Goal: Task Accomplishment & Management: Use online tool/utility

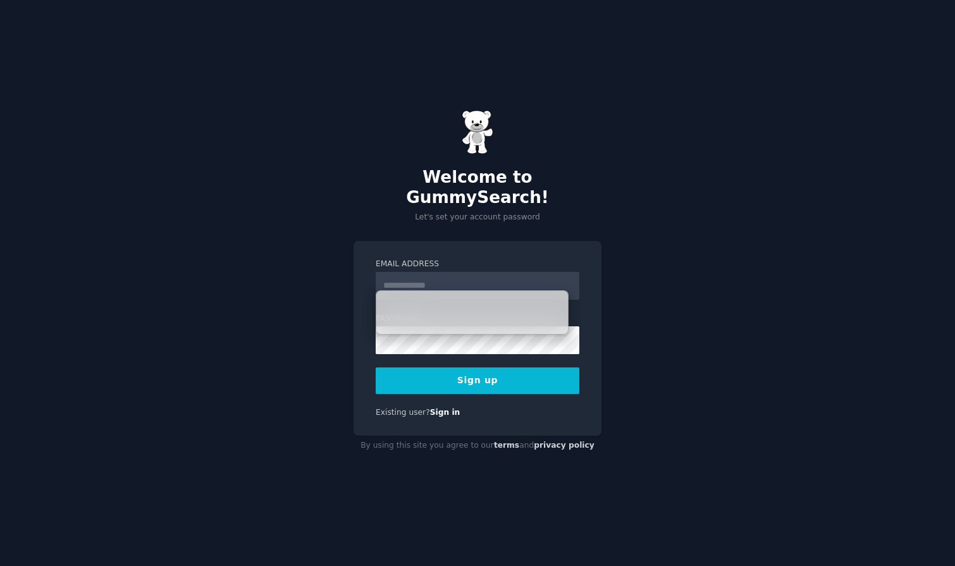
click at [742, 216] on div "Welcome to GummySearch! Let's set your account password Email Address Password …" at bounding box center [477, 283] width 955 height 566
click at [426, 276] on input "Email Address" at bounding box center [478, 286] width 204 height 28
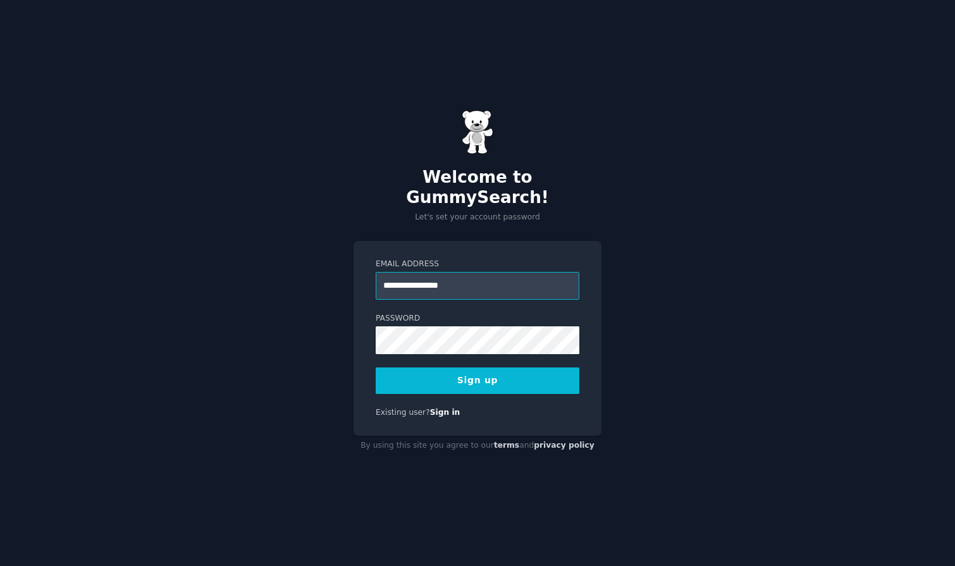
type input "**********"
click at [794, 193] on div "**********" at bounding box center [477, 283] width 955 height 566
click at [481, 372] on button "Sign up" at bounding box center [478, 380] width 204 height 27
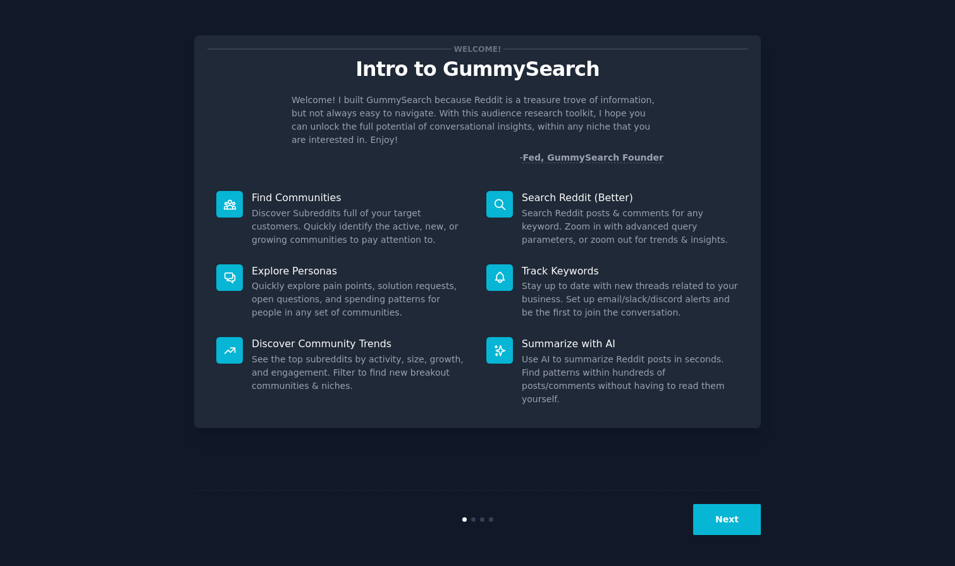
click at [728, 523] on button "Next" at bounding box center [727, 519] width 68 height 31
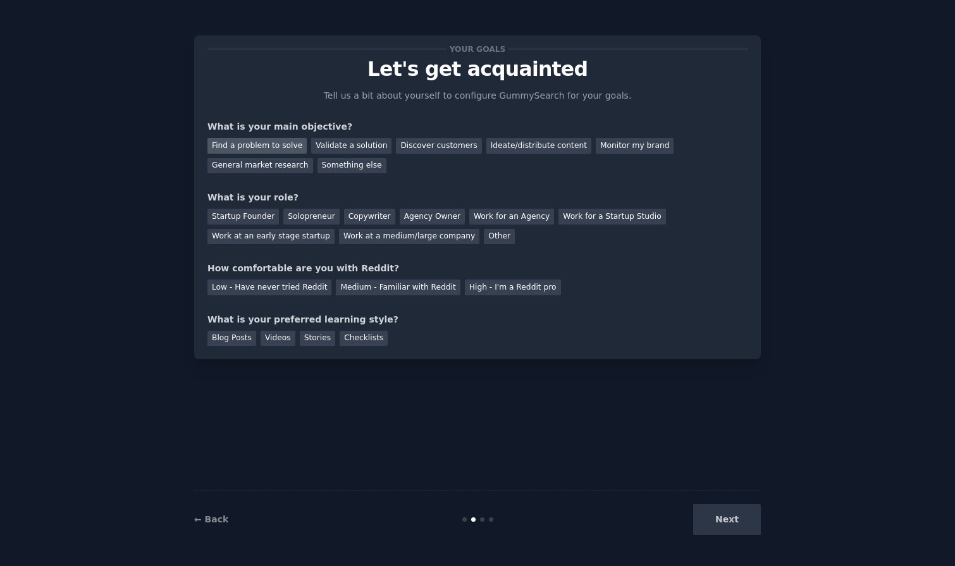
click at [262, 145] on div "Find a problem to solve" at bounding box center [256, 146] width 99 height 16
click at [334, 146] on div "Validate a solution" at bounding box center [351, 146] width 80 height 16
click at [305, 216] on div "Solopreneur" at bounding box center [311, 217] width 56 height 16
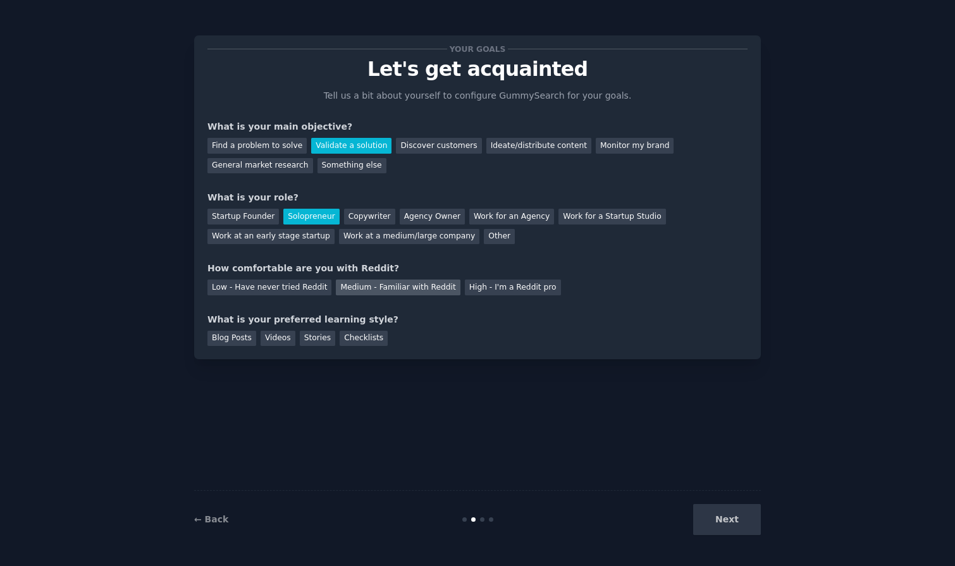
click at [417, 286] on div "Medium - Familiar with Reddit" at bounding box center [398, 287] width 124 height 16
click at [275, 338] on div "Videos" at bounding box center [277, 339] width 35 height 16
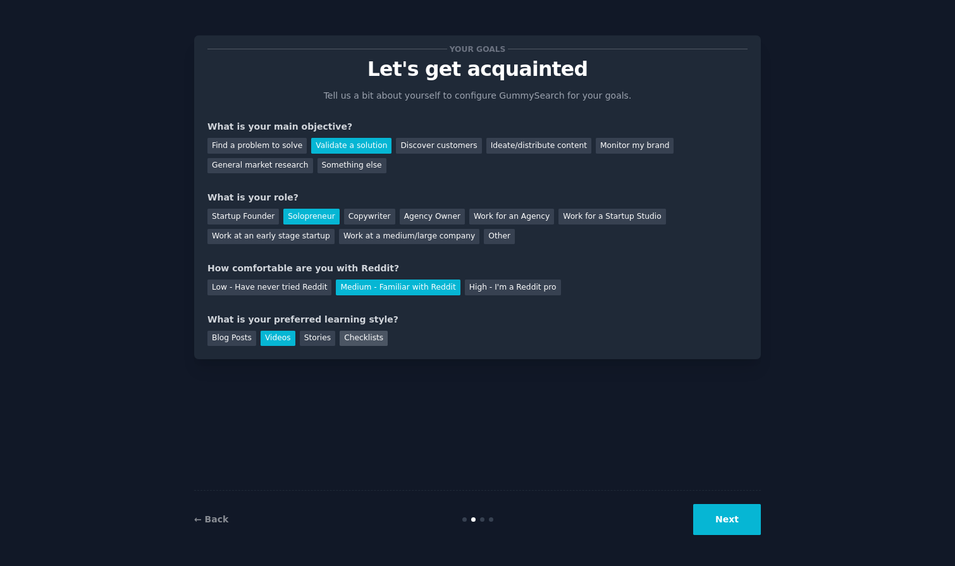
click at [348, 338] on div "Checklists" at bounding box center [364, 339] width 48 height 16
drag, startPoint x: 270, startPoint y: 337, endPoint x: 278, endPoint y: 337, distance: 8.2
click at [270, 337] on div "Videos" at bounding box center [277, 339] width 35 height 16
click at [737, 527] on button "Next" at bounding box center [727, 519] width 68 height 31
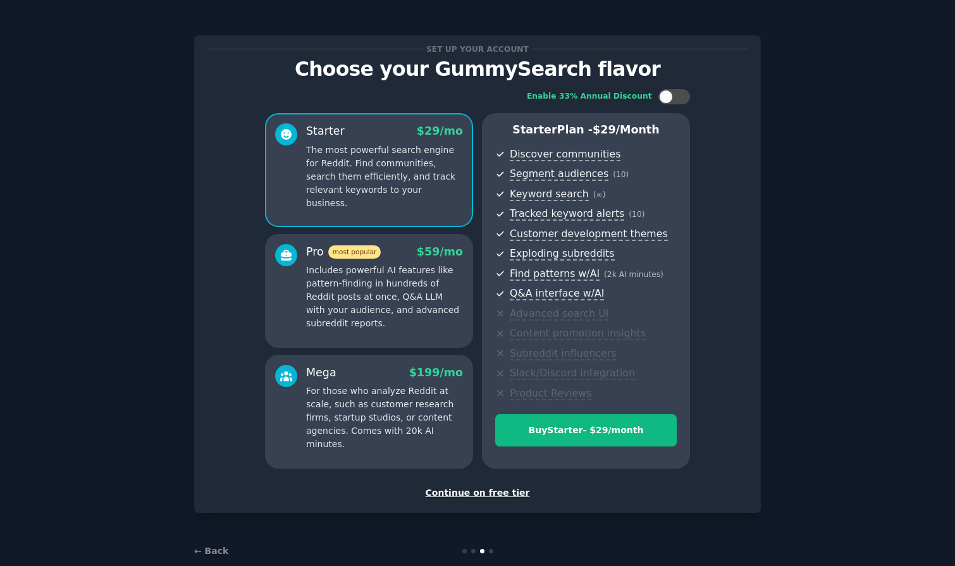
click at [493, 493] on div "Continue on free tier" at bounding box center [477, 492] width 540 height 13
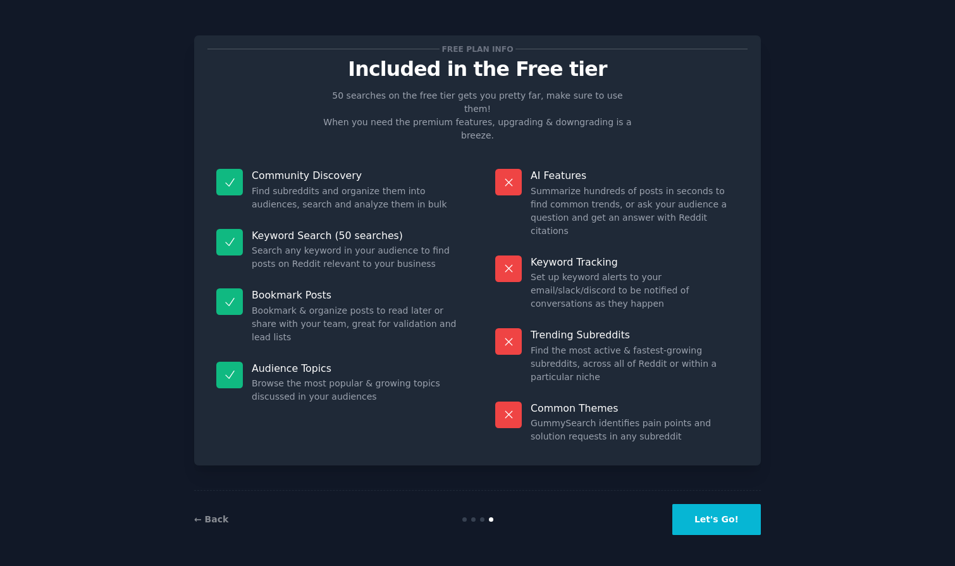
click at [732, 519] on button "Let's Go!" at bounding box center [716, 519] width 89 height 31
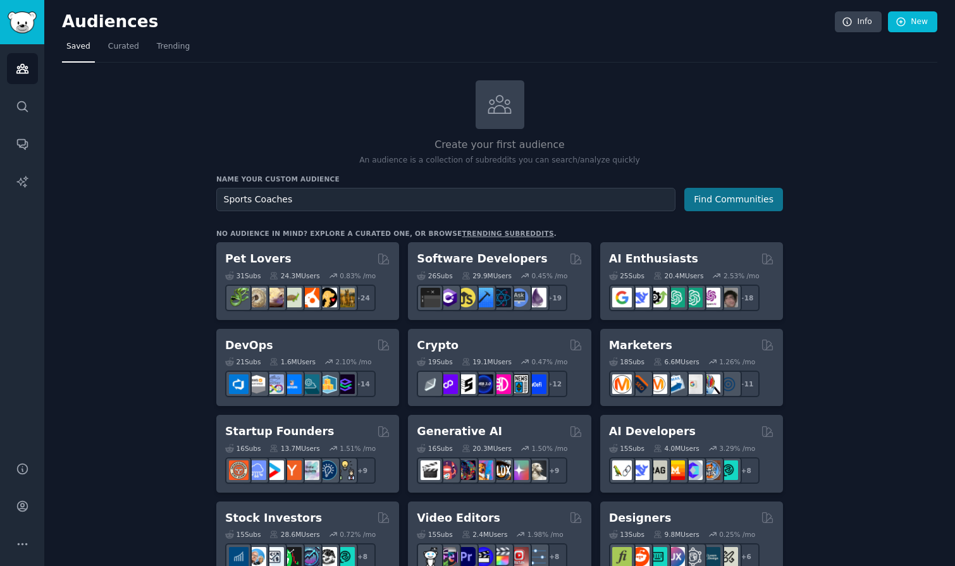
type input "Sports Coaches"
click at [754, 192] on button "Find Communities" at bounding box center [733, 199] width 99 height 23
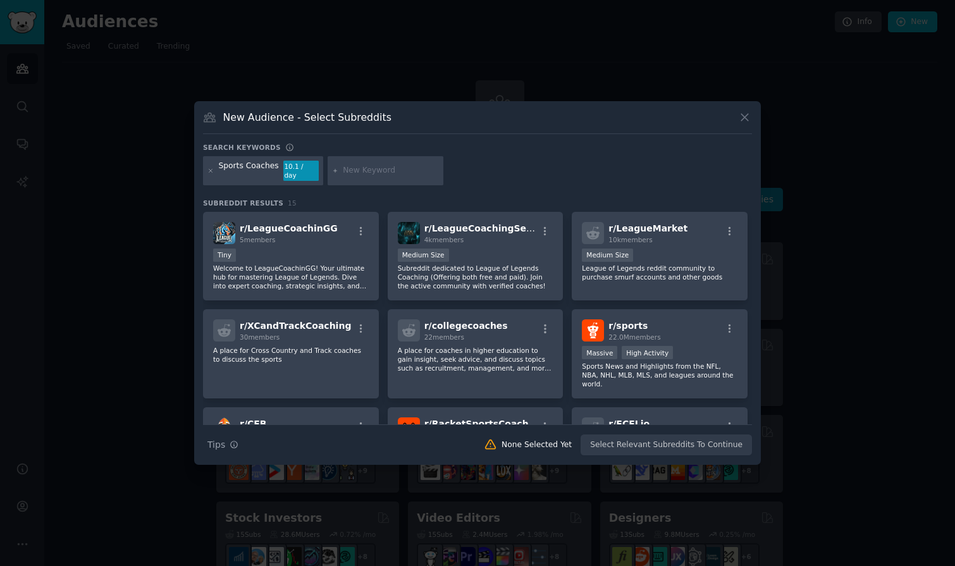
click at [389, 168] on input "text" at bounding box center [391, 170] width 96 height 11
click at [477, 167] on div "Sports Coaches 10.1 / day hockey" at bounding box center [477, 173] width 549 height 34
click at [334, 171] on icon at bounding box center [335, 171] width 7 height 7
click at [383, 168] on input "hockey" at bounding box center [391, 170] width 96 height 11
type input "h"
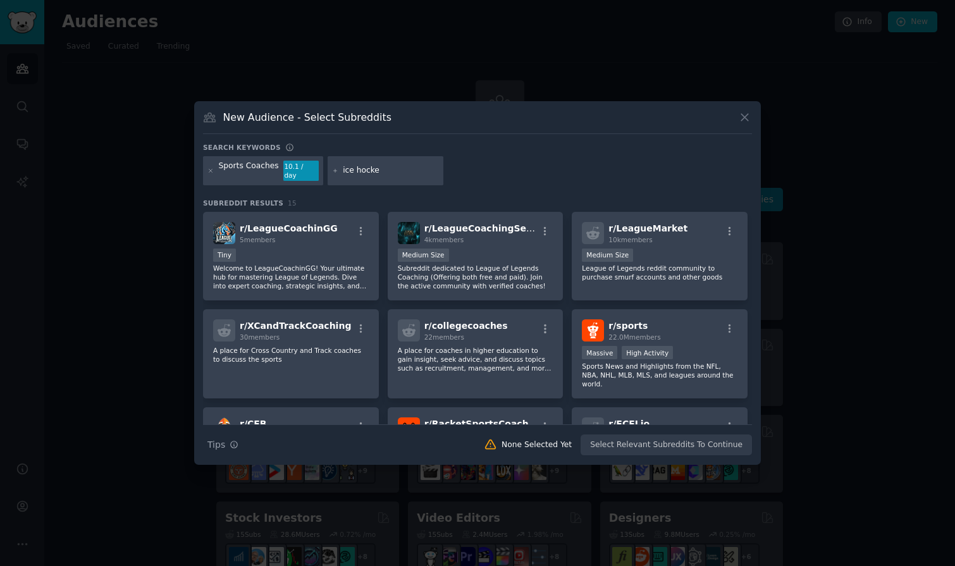
type input "ice hockey"
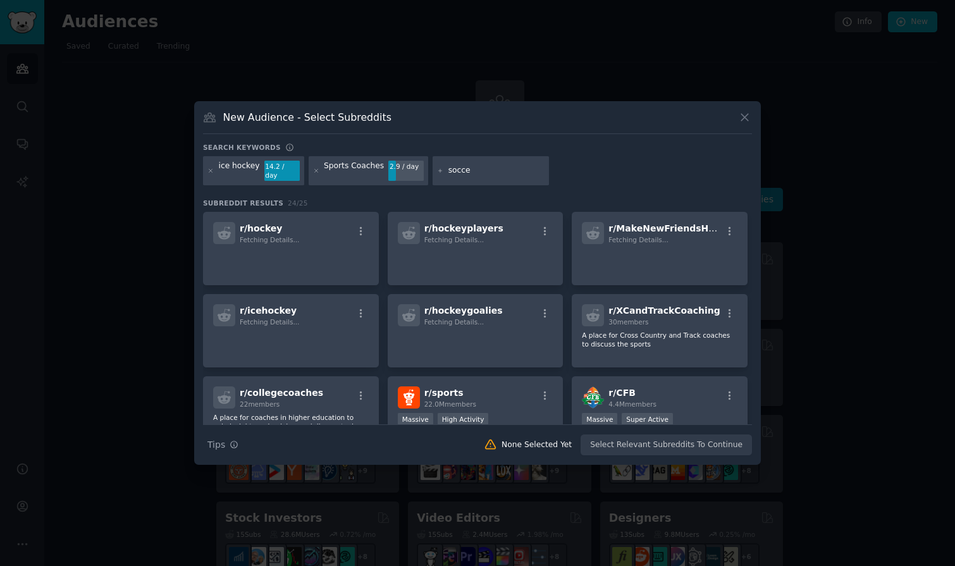
type input "soccer"
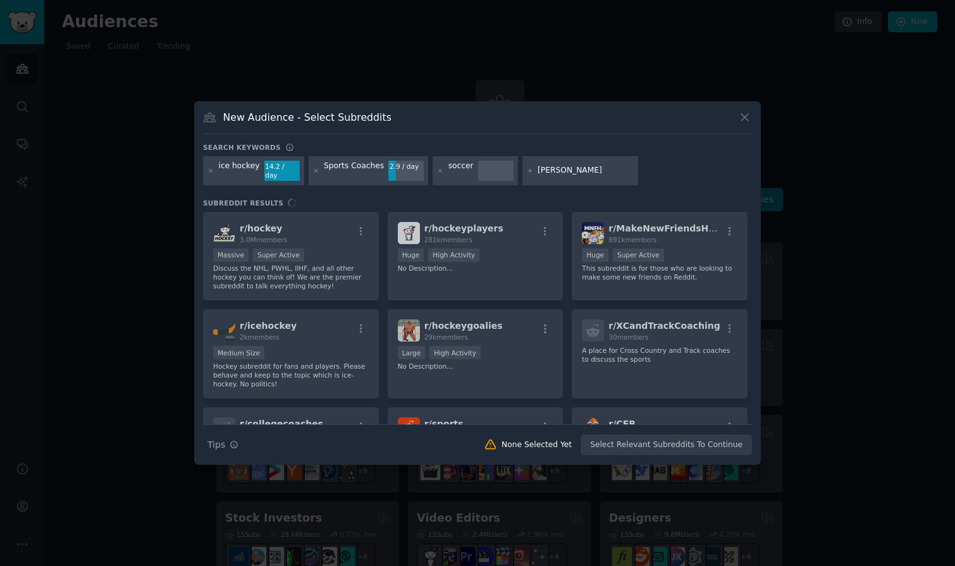
type input "lacrosse"
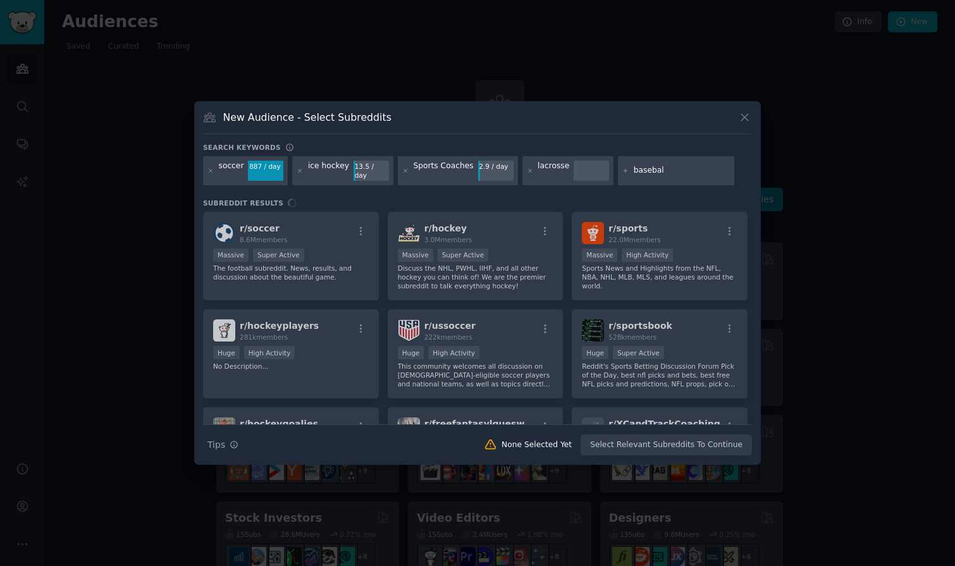
type input "baseball"
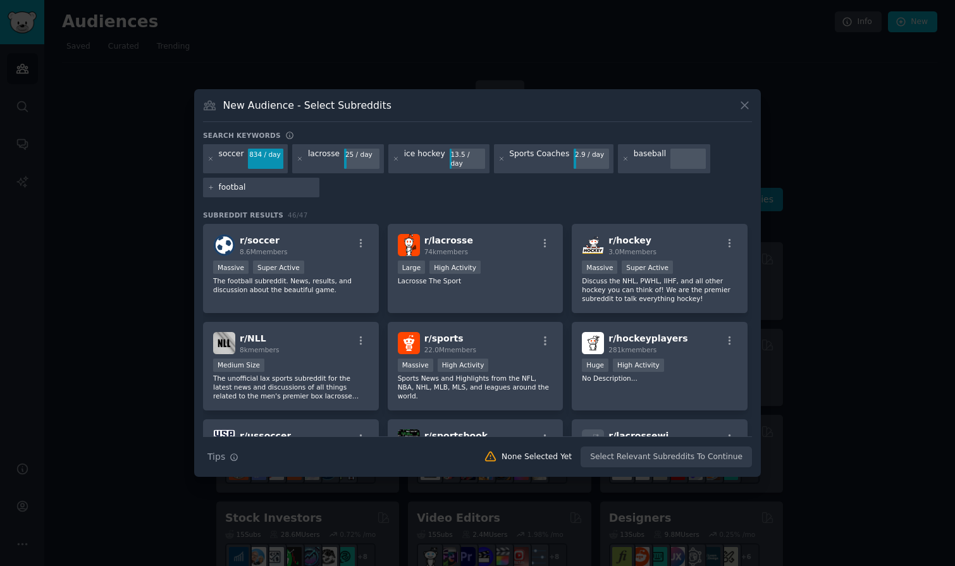
type input "football"
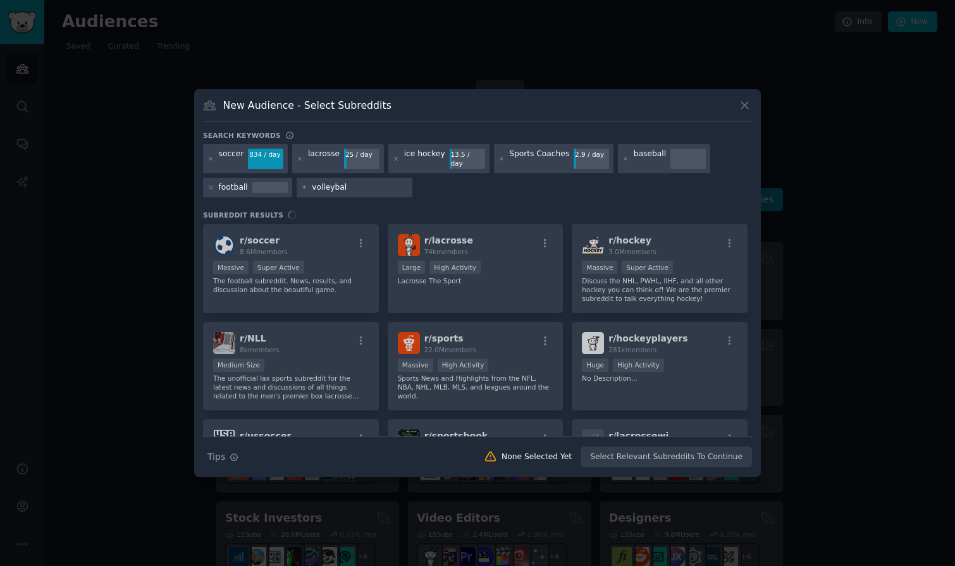
type input "volleyball"
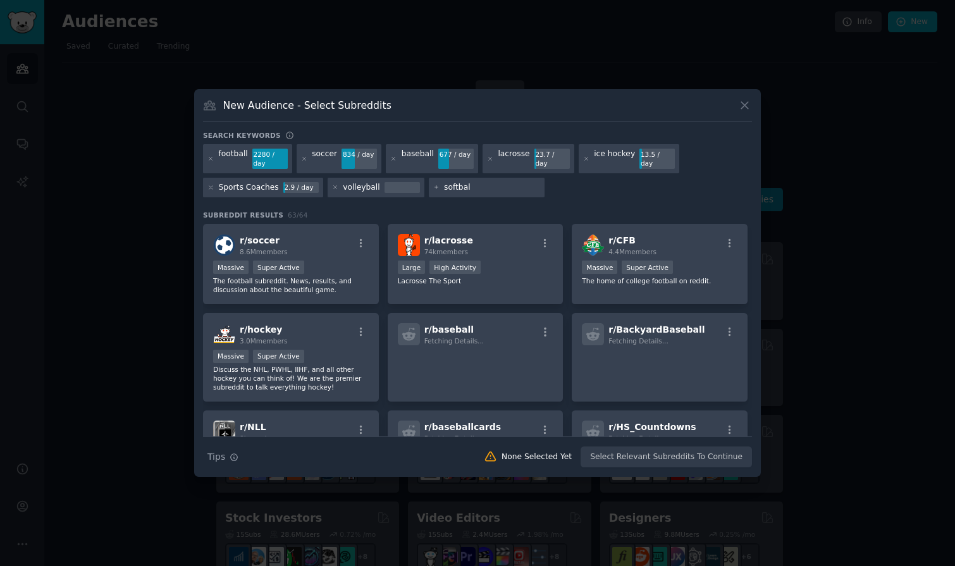
type input "softball"
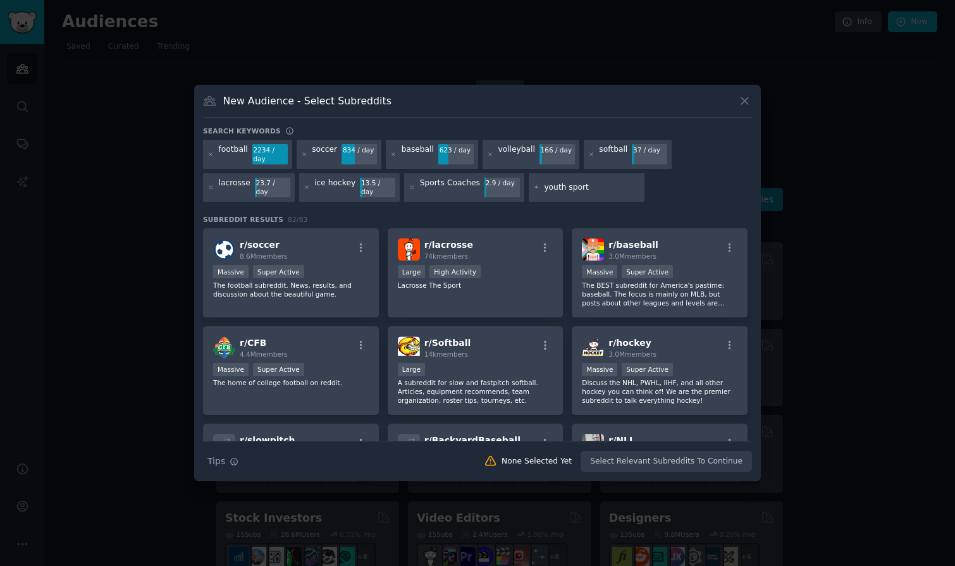
type input "youth sports"
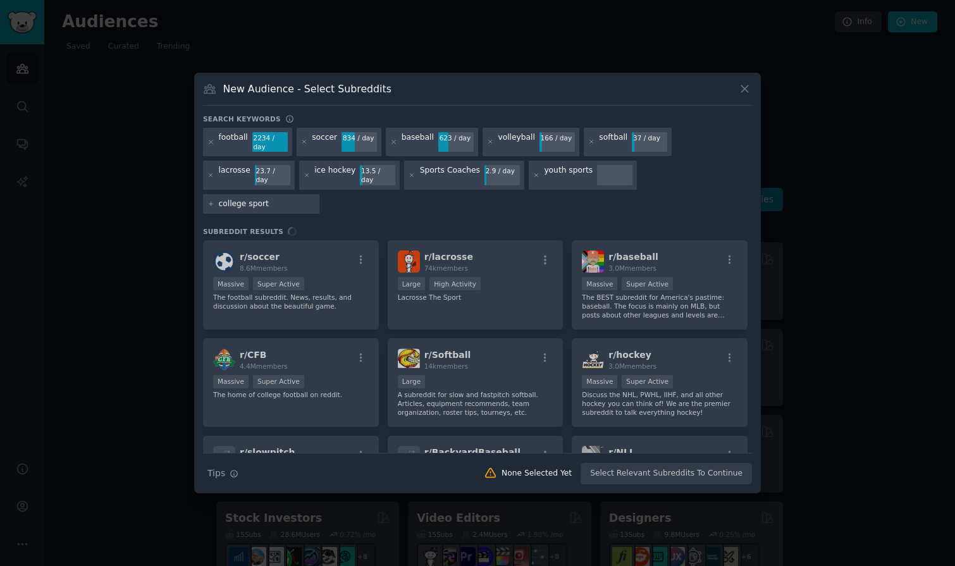
type input "college sports"
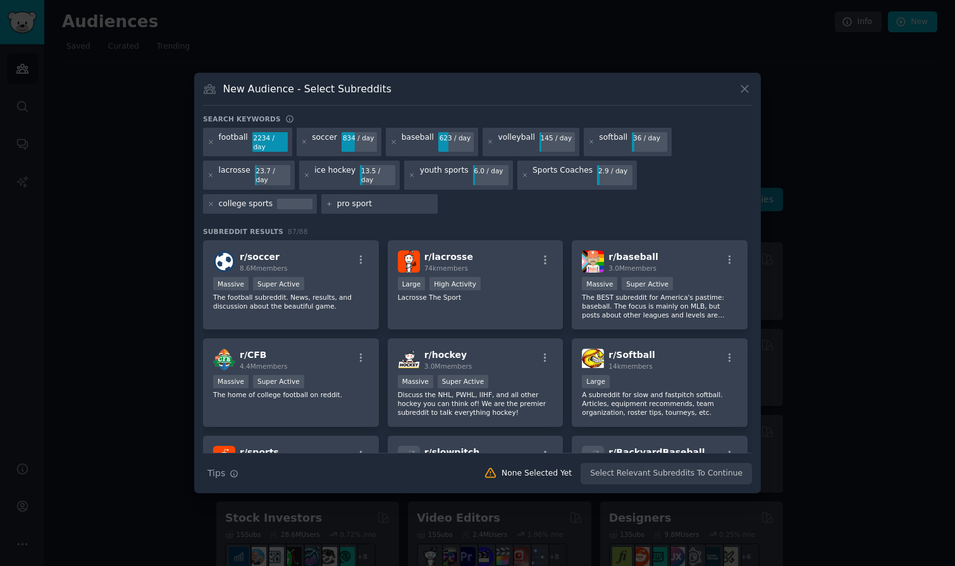
type input "pro sports"
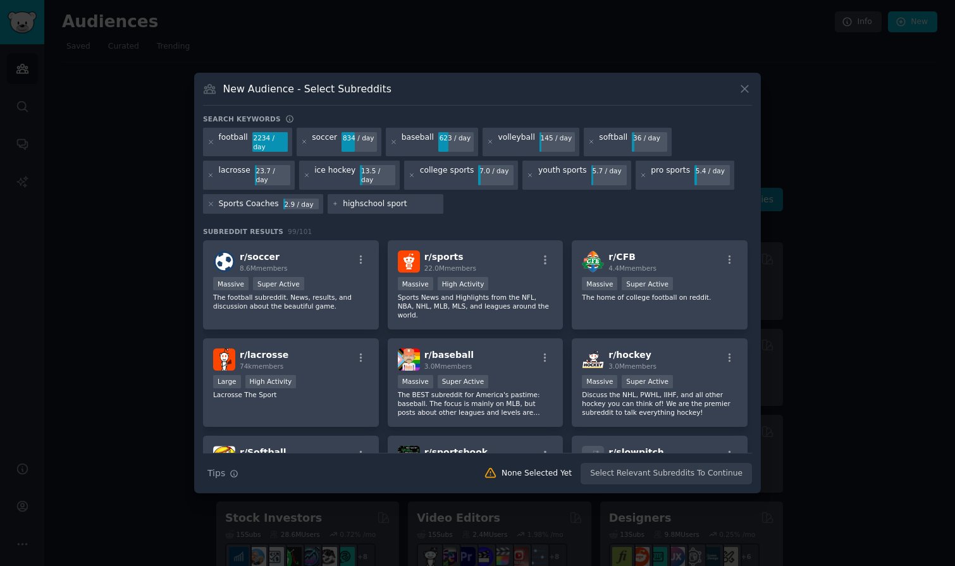
type input "highschool sports"
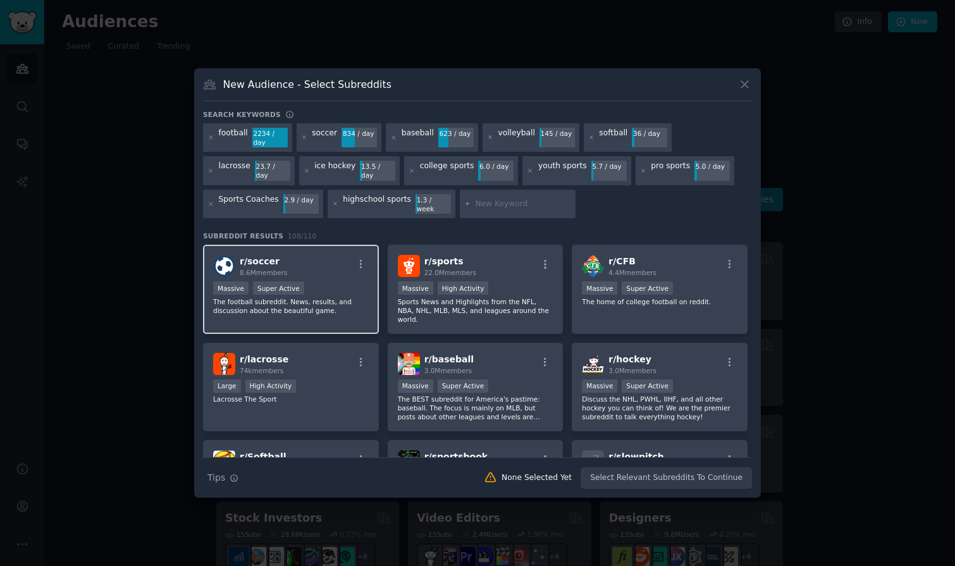
click at [307, 257] on div "r/ soccer 8.6M members" at bounding box center [291, 266] width 156 height 22
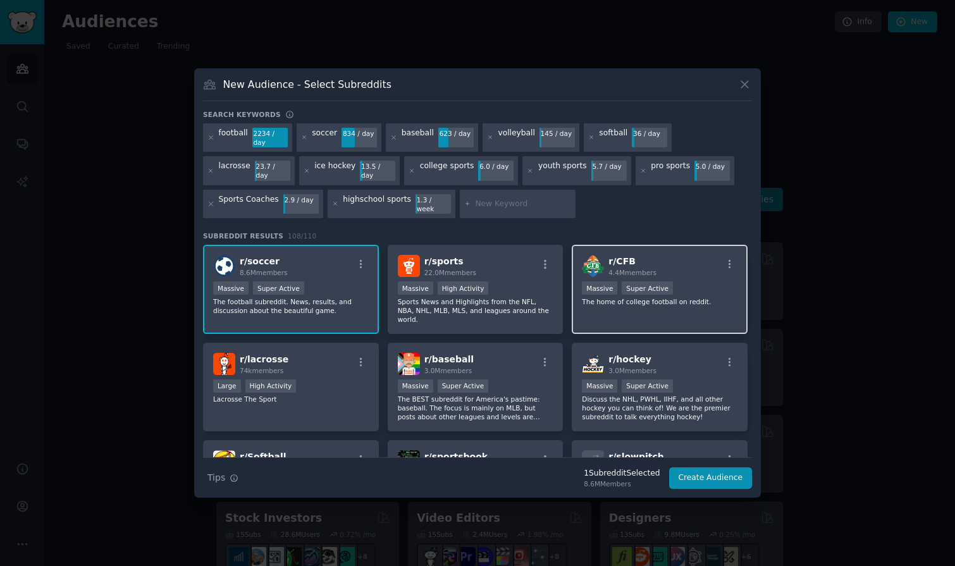
scroll to position [16, 0]
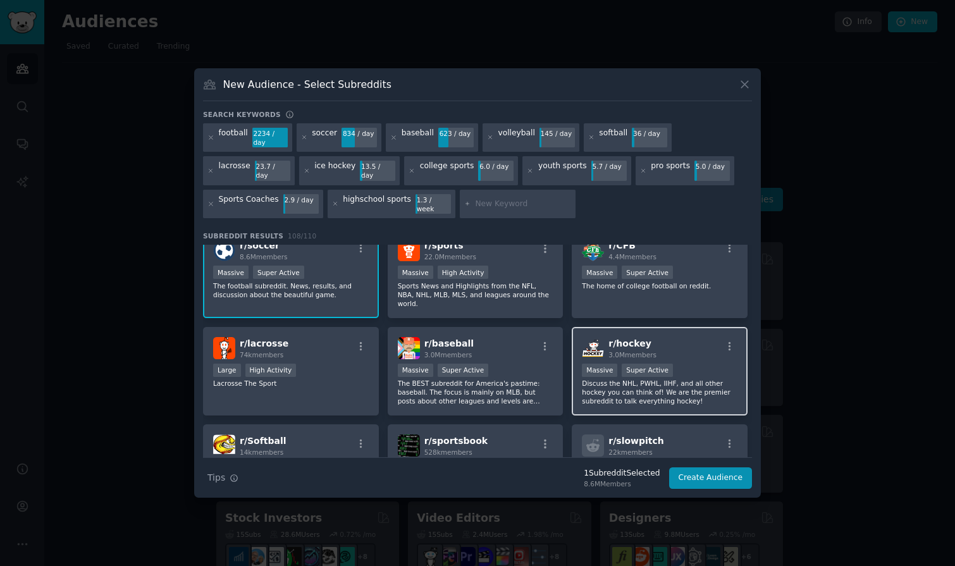
click at [692, 341] on div "r/ hockey 3.0M members Massive Super Active Discuss the NHL, PWHL, IIHF, and al…" at bounding box center [660, 371] width 176 height 89
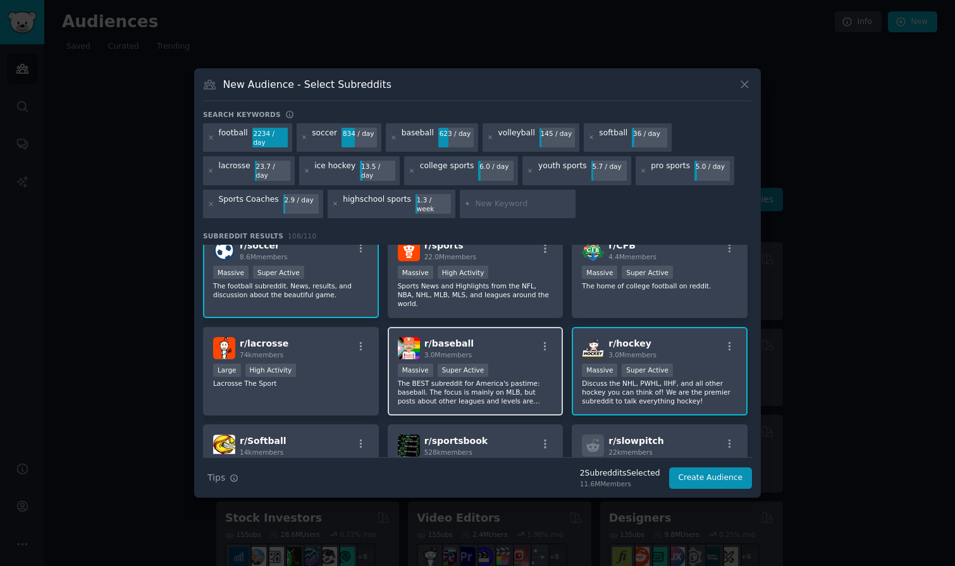
click at [506, 338] on div "r/ baseball 3.0M members" at bounding box center [476, 348] width 156 height 22
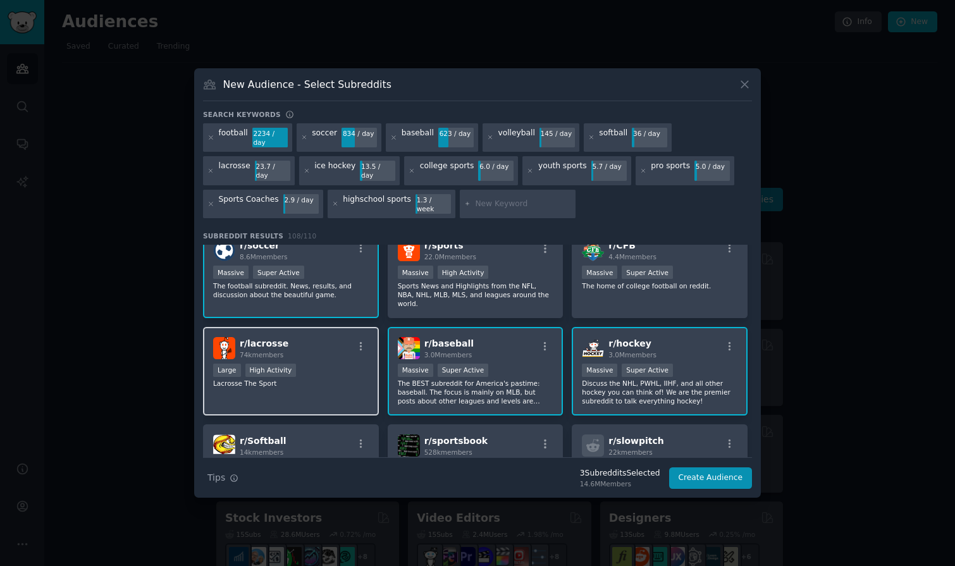
click at [335, 379] on p "Lacrosse The Sport" at bounding box center [291, 383] width 156 height 9
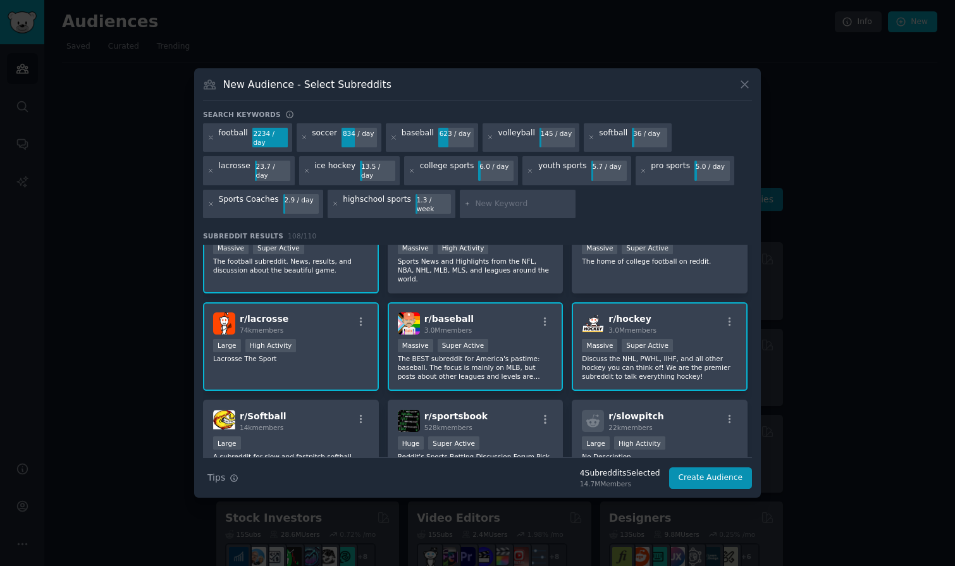
scroll to position [104, 0]
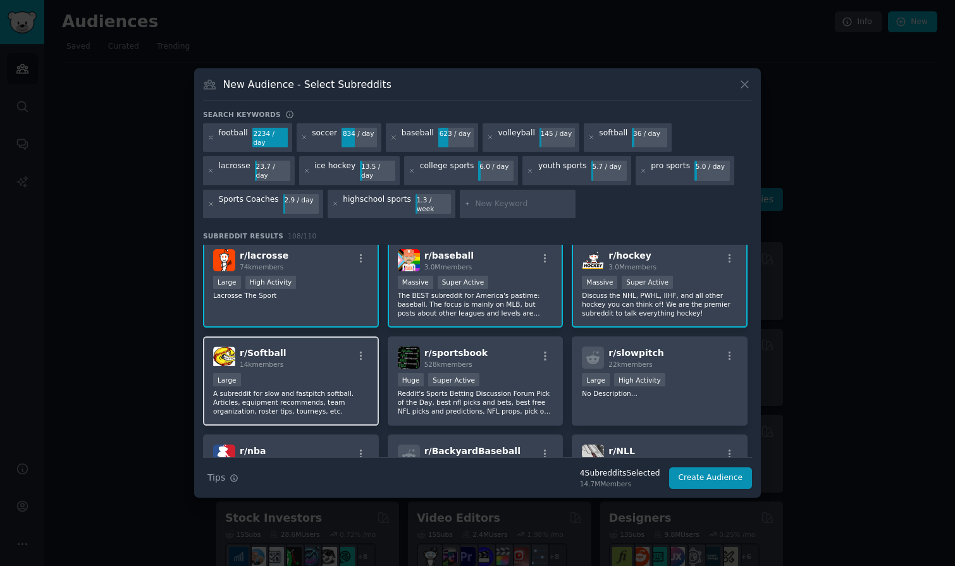
click at [334, 373] on div "Large" at bounding box center [291, 381] width 156 height 16
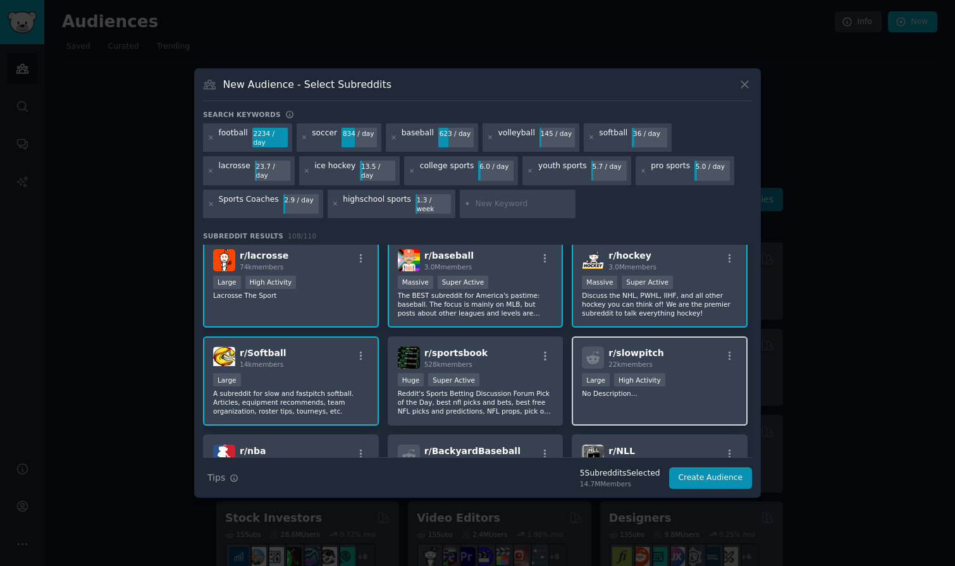
click at [694, 373] on div ">= 80th percentile for submissions / day Large High Activity" at bounding box center [660, 381] width 156 height 16
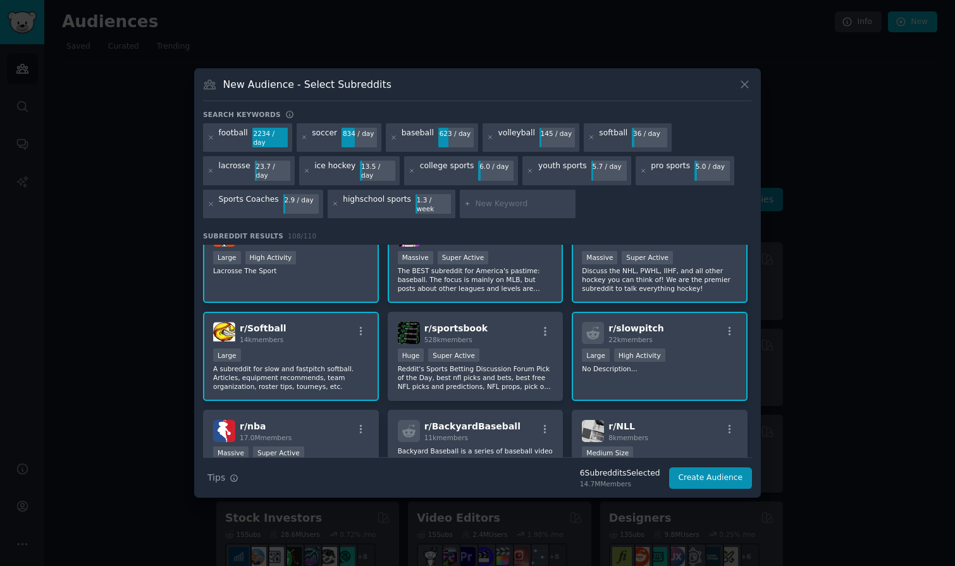
scroll to position [218, 0]
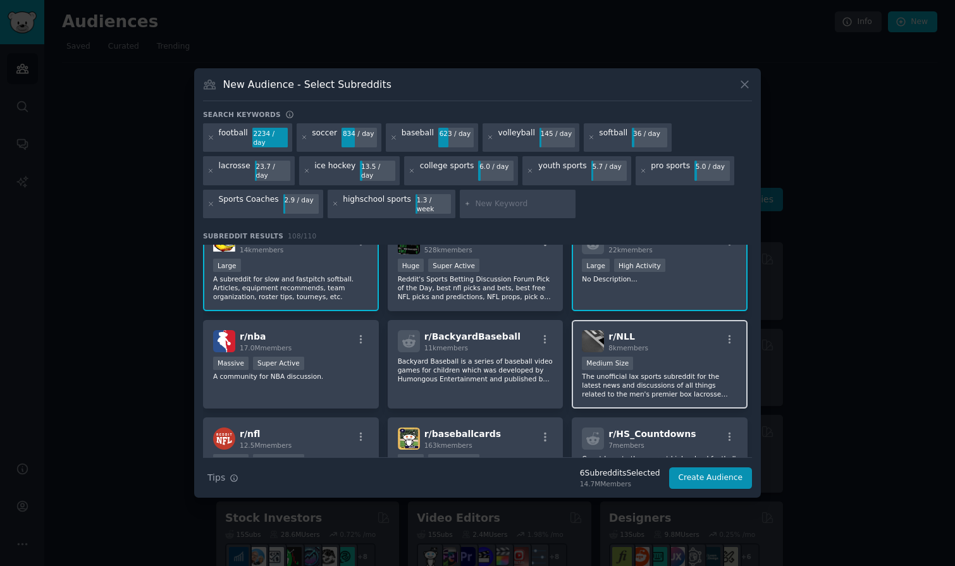
click at [692, 357] on div "Medium Size" at bounding box center [660, 365] width 156 height 16
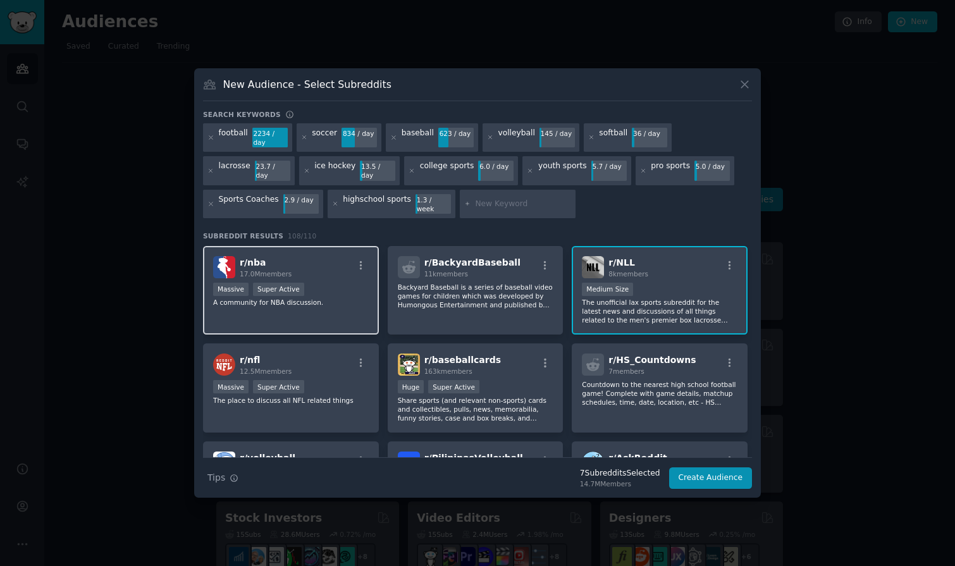
scroll to position [316, 0]
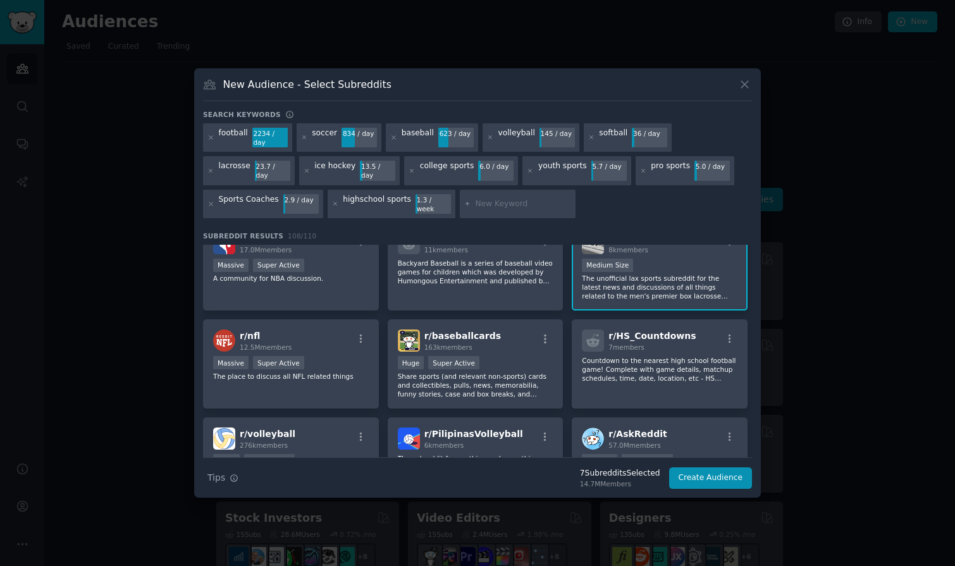
click at [498, 206] on div at bounding box center [518, 204] width 116 height 29
click at [501, 203] on input "text" at bounding box center [523, 204] width 96 height 11
type input "basketball"
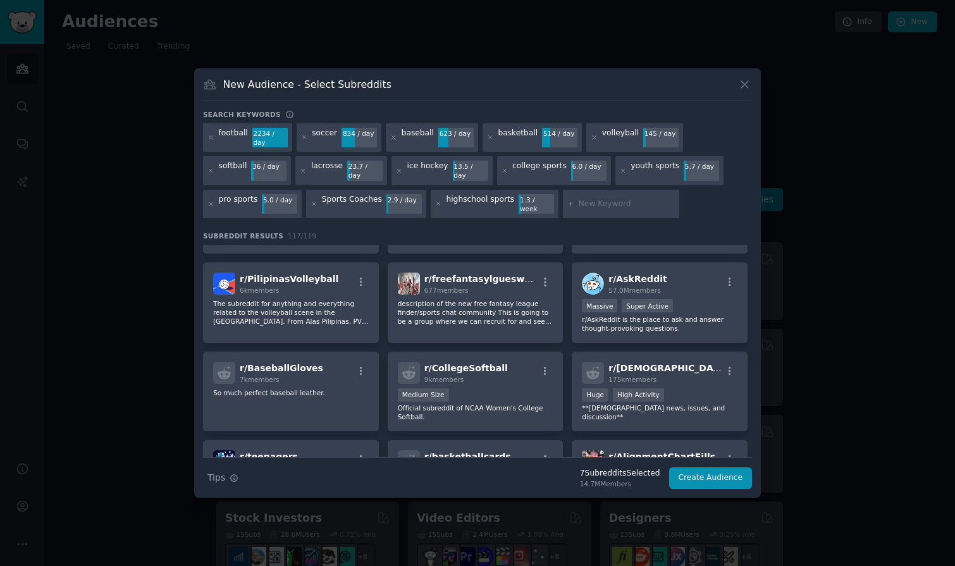
scroll to position [732, 0]
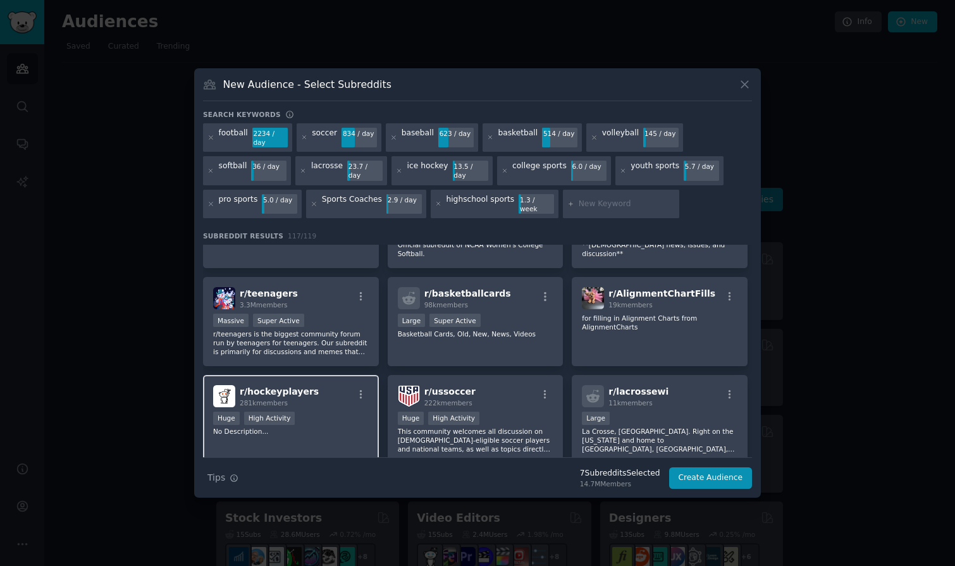
click at [341, 412] on div "Huge High Activity" at bounding box center [291, 420] width 156 height 16
click at [511, 412] on div ">= 80th percentile for submissions / day Huge High Activity" at bounding box center [476, 420] width 156 height 16
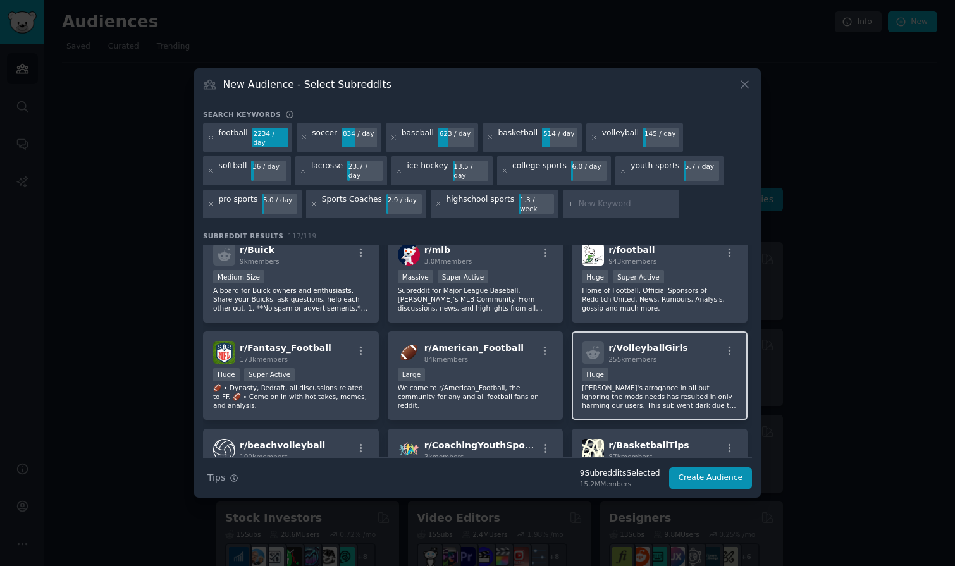
scroll to position [1015, 0]
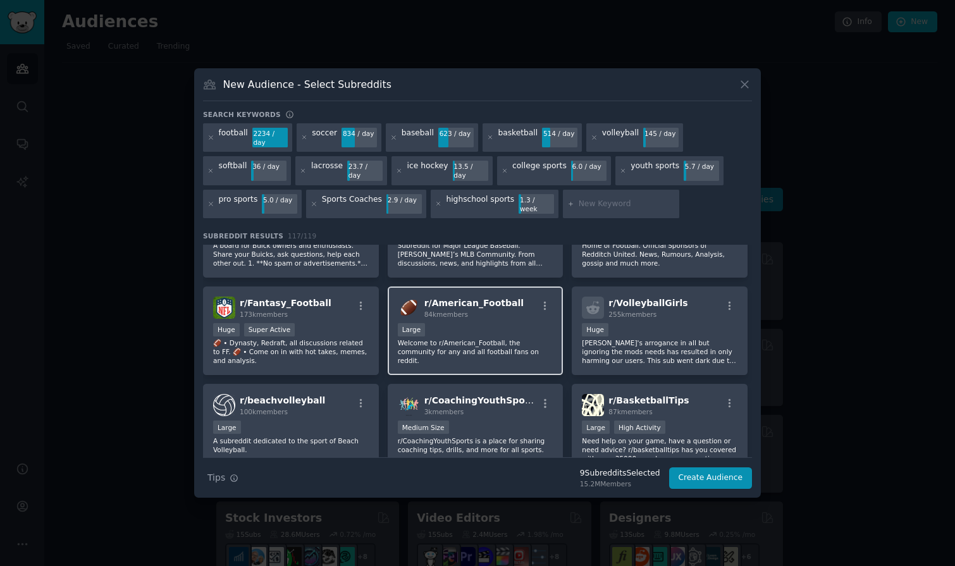
click at [526, 298] on div "r/ American_Football 84k members" at bounding box center [476, 308] width 156 height 22
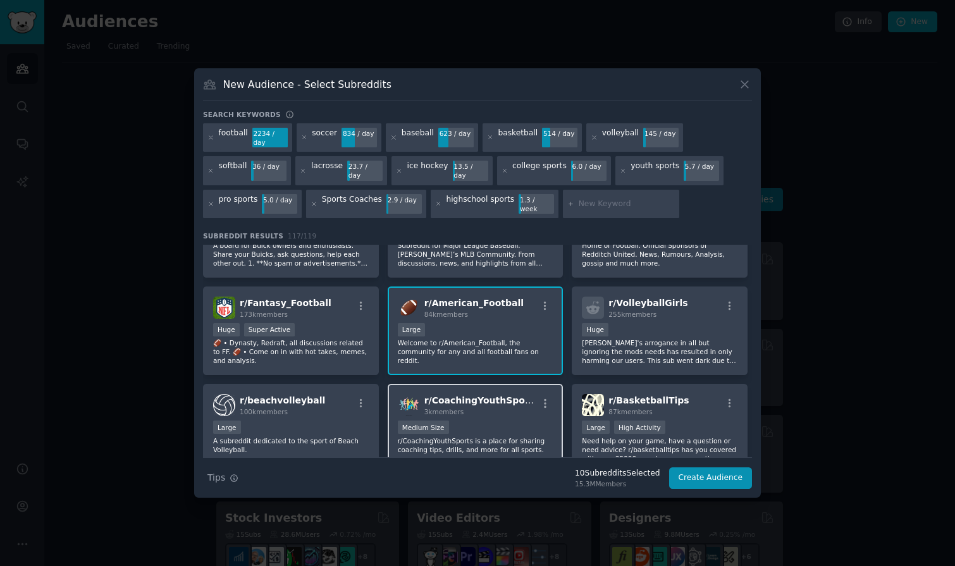
click at [502, 420] on div "Medium Size" at bounding box center [476, 428] width 156 height 16
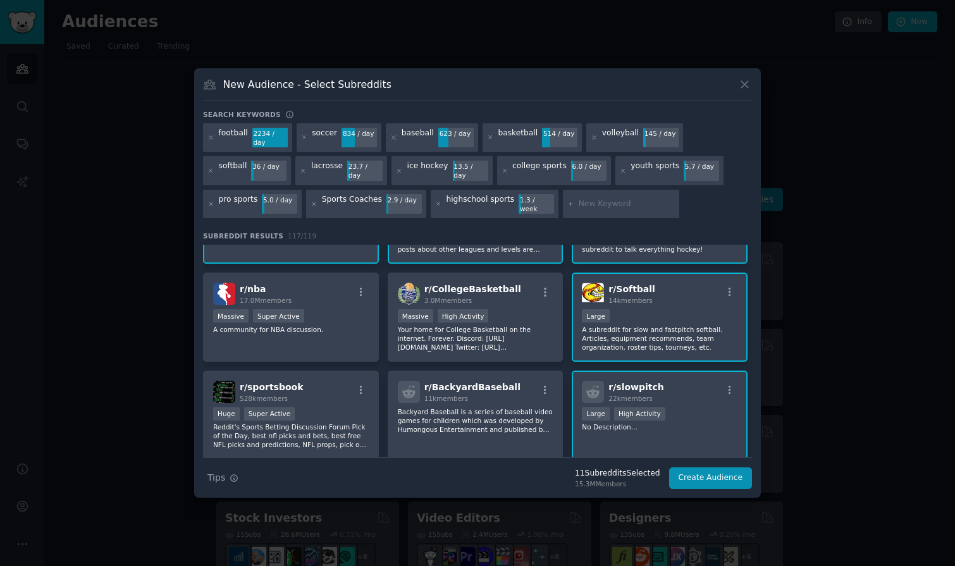
scroll to position [37, 0]
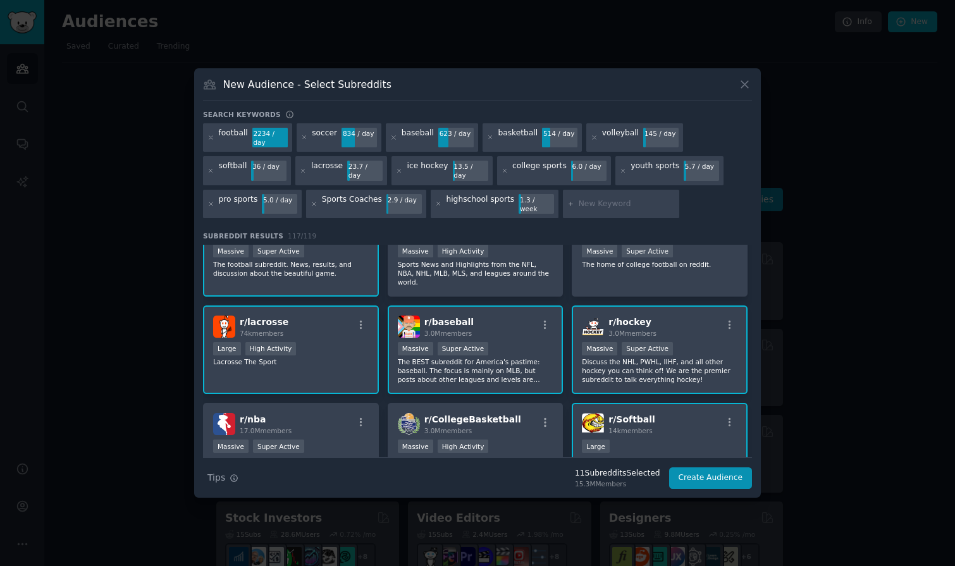
click at [599, 200] on input "text" at bounding box center [627, 204] width 96 height 11
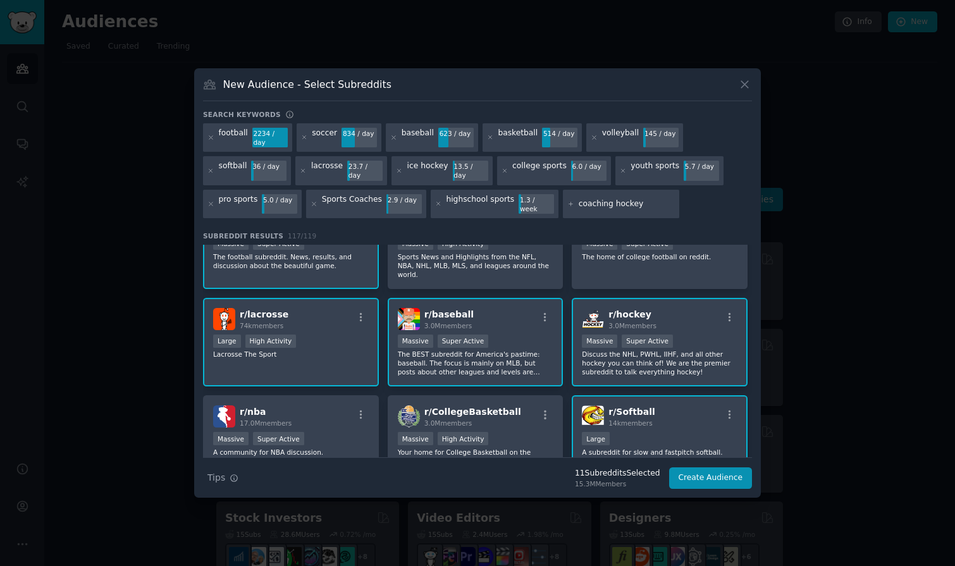
type input "coaching hockey"
click at [746, 91] on icon at bounding box center [744, 84] width 13 height 13
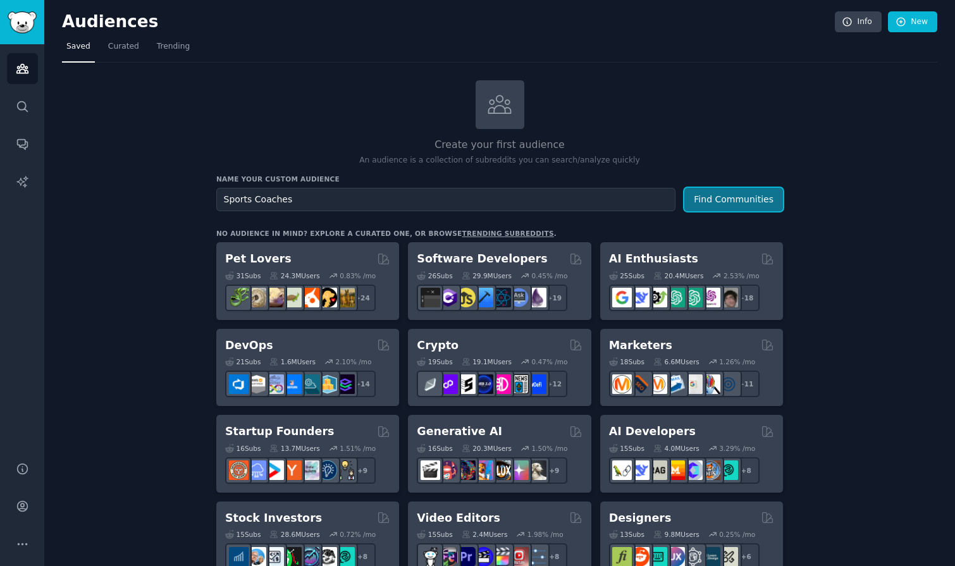
click at [744, 196] on button "Find Communities" at bounding box center [733, 199] width 99 height 23
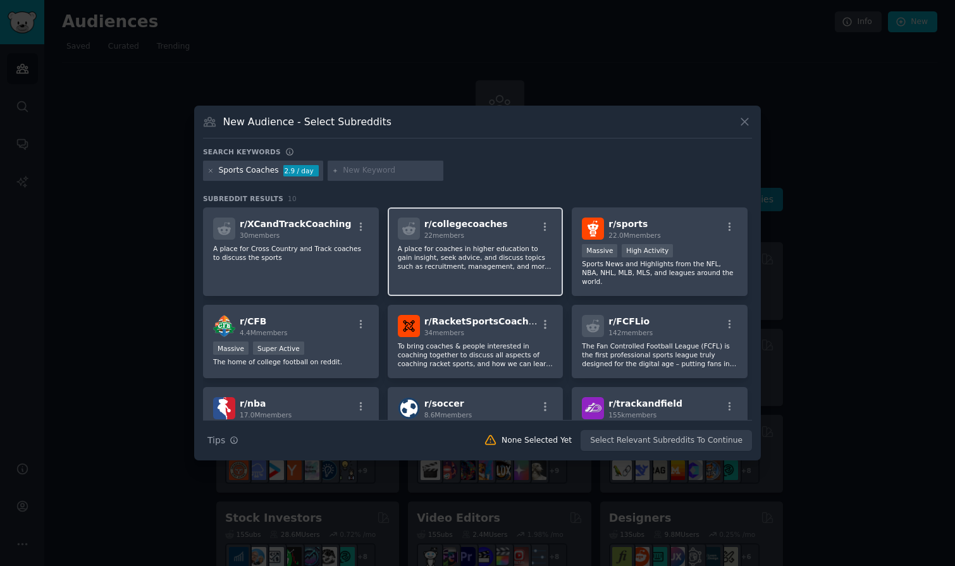
click at [475, 255] on p "A place for coaches in higher education to gain insight, seek advice, and discu…" at bounding box center [476, 257] width 156 height 27
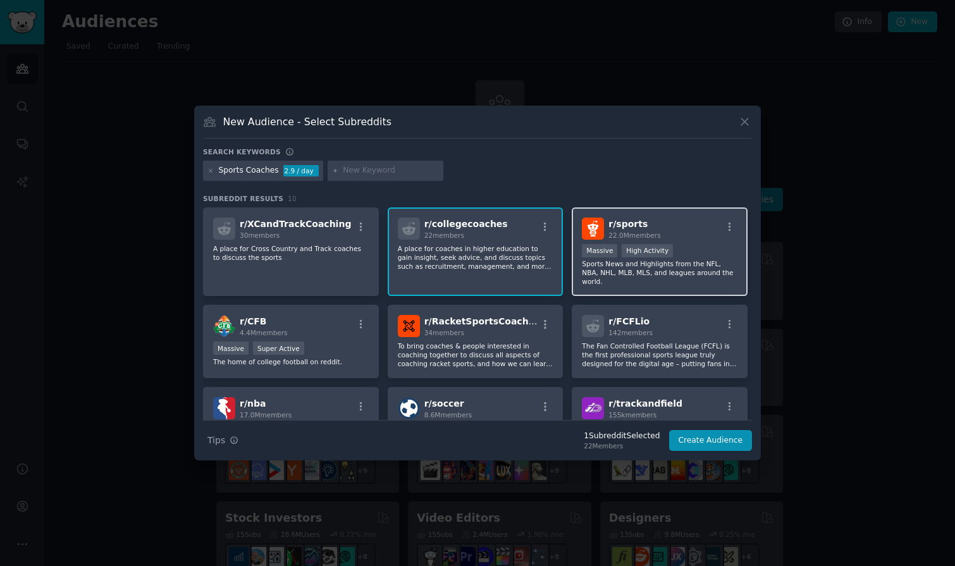
click at [714, 263] on p "Sports News and Highlights from the NFL, NBA, NHL, MLB, MLS, and leagues around…" at bounding box center [660, 272] width 156 height 27
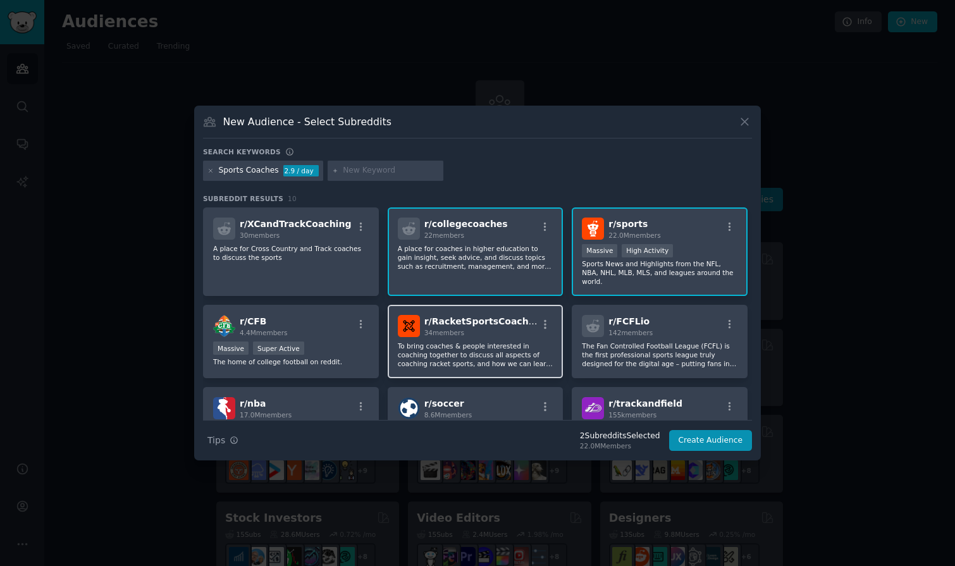
click at [511, 347] on p "To bring coaches & people interested in coaching together to discuss all aspect…" at bounding box center [476, 354] width 156 height 27
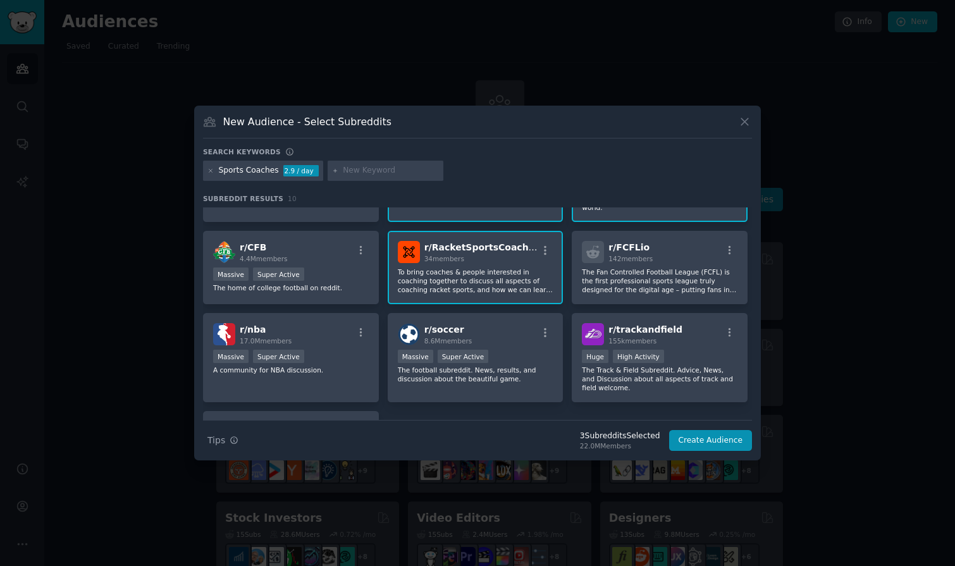
scroll to position [82, 0]
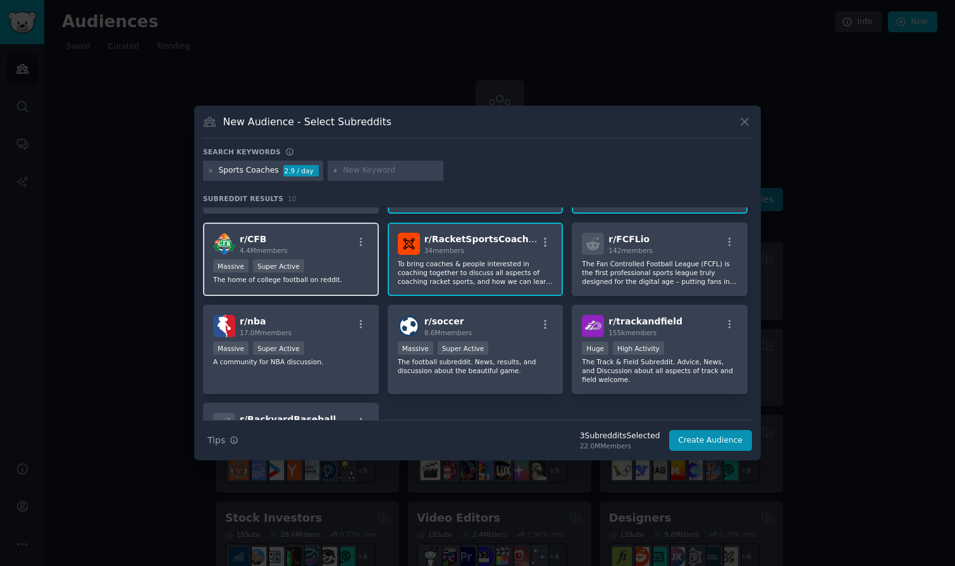
click at [348, 259] on div "Massive Super Active" at bounding box center [291, 267] width 156 height 16
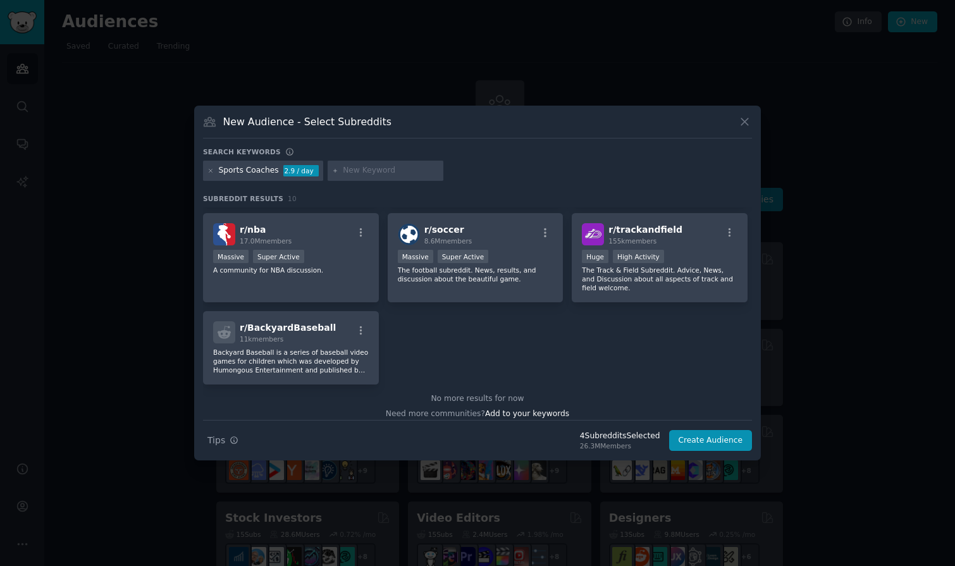
scroll to position [0, 0]
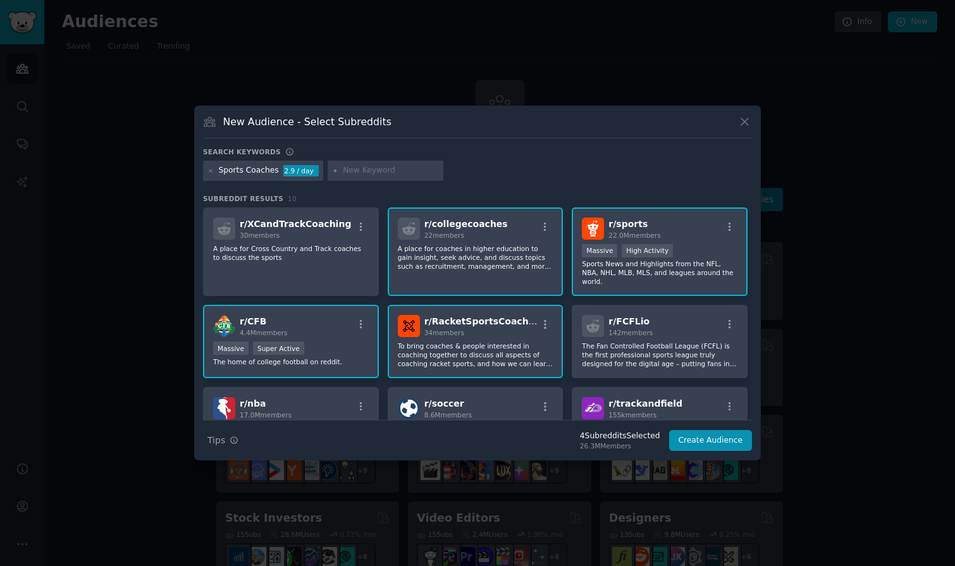
click at [380, 171] on input "text" at bounding box center [391, 170] width 96 height 11
type input "hockey coach"
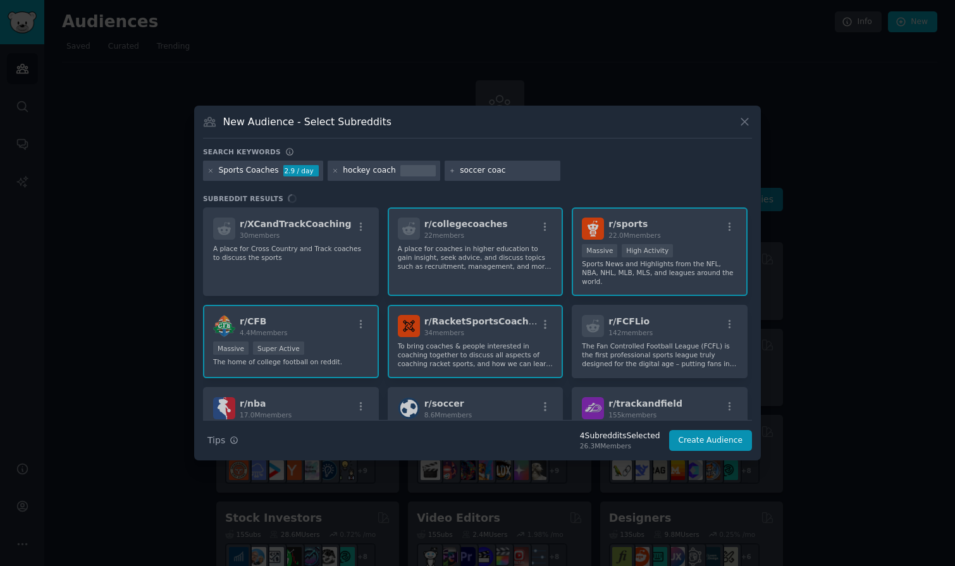
type input "soccer coach"
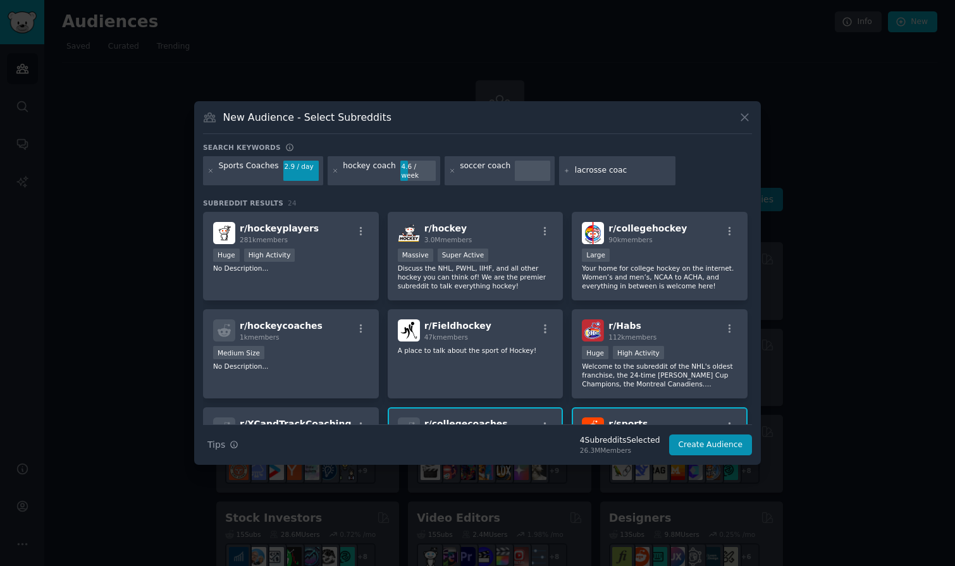
type input "lacrosse coach"
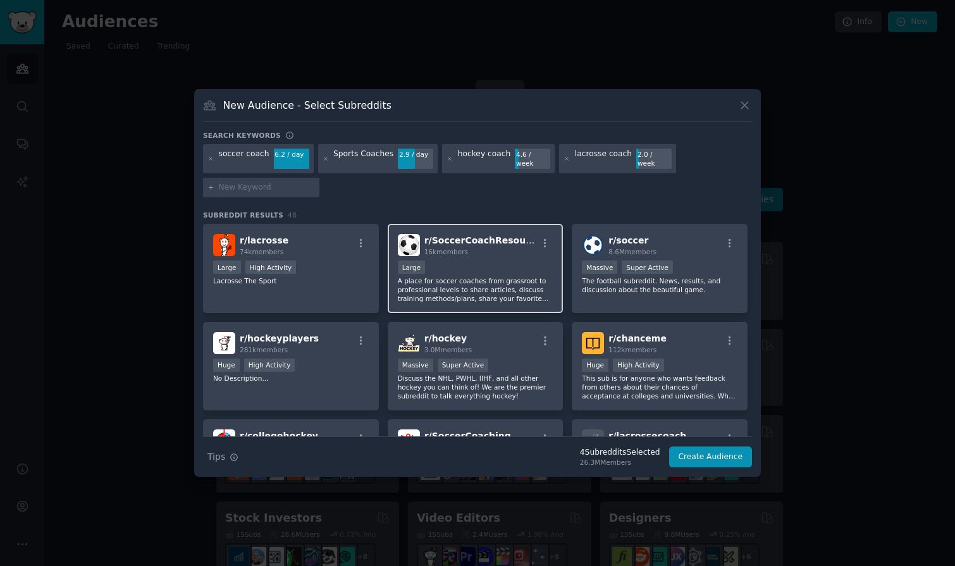
click at [499, 271] on div "Large" at bounding box center [476, 268] width 156 height 16
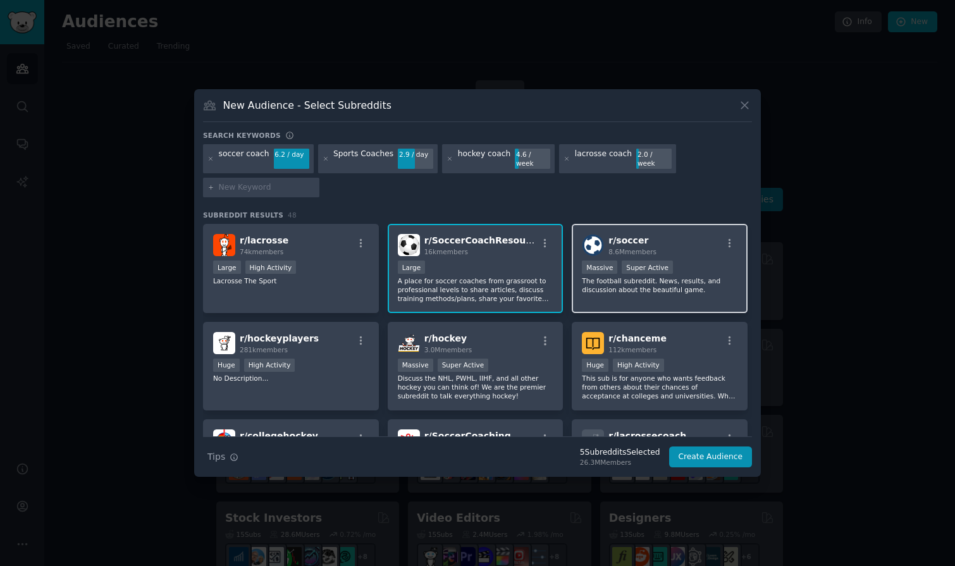
click at [707, 276] on p "The football subreddit. News, results, and discussion about the beautiful game." at bounding box center [660, 285] width 156 height 18
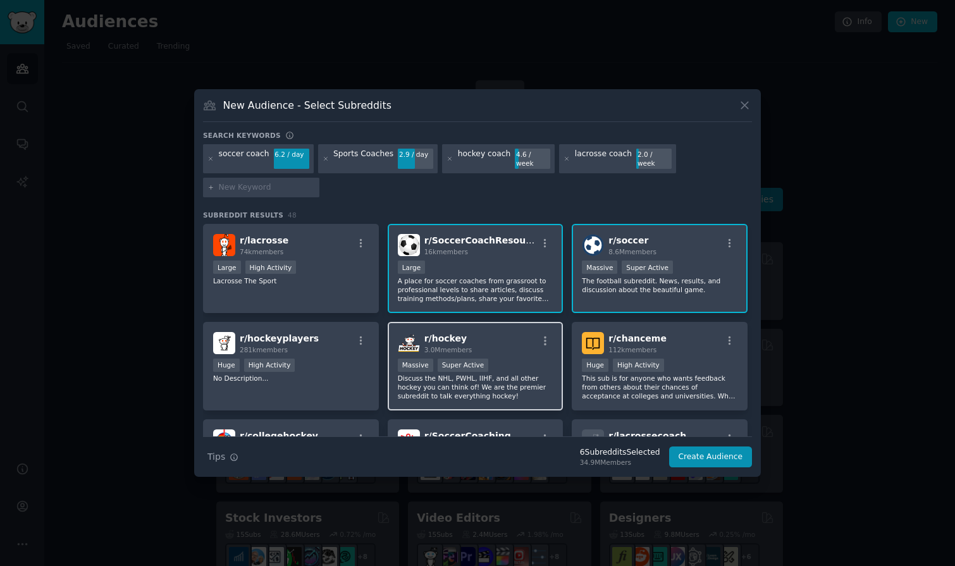
click at [520, 374] on p "Discuss the NHL, PWHL, IIHF, and all other hockey you can think of! We are the …" at bounding box center [476, 387] width 156 height 27
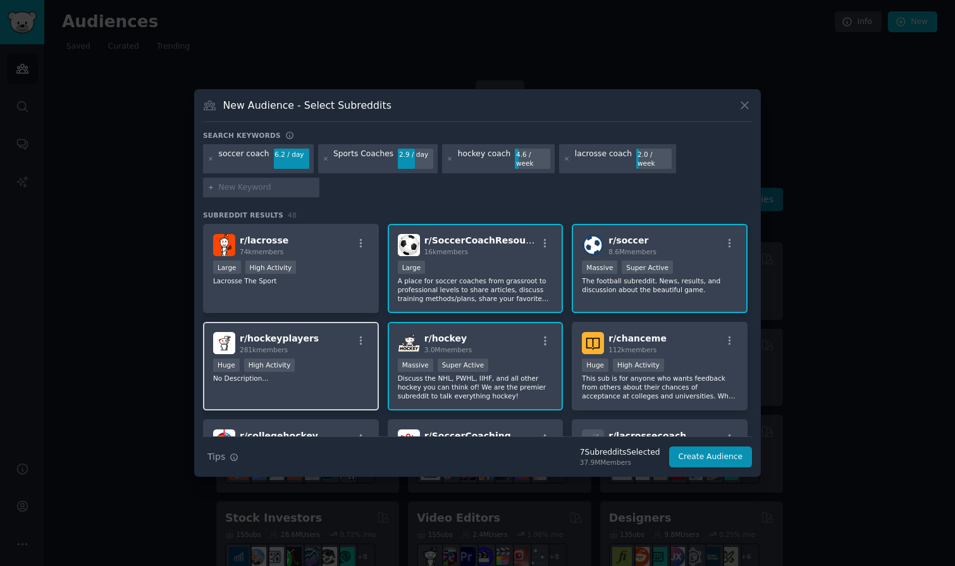
click at [338, 378] on div "r/ hockeyplayers 281k members Huge High Activity No Description..." at bounding box center [291, 366] width 176 height 89
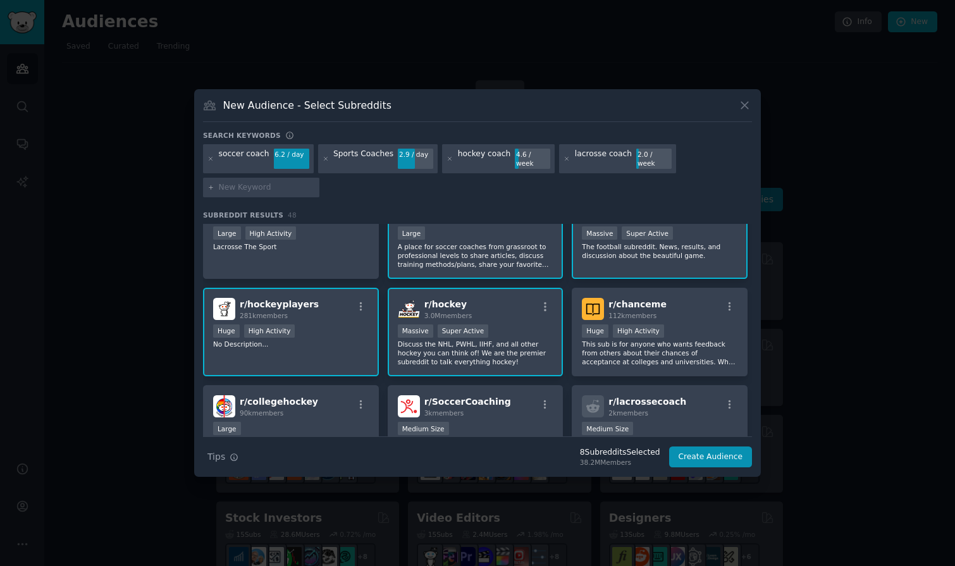
scroll to position [128, 0]
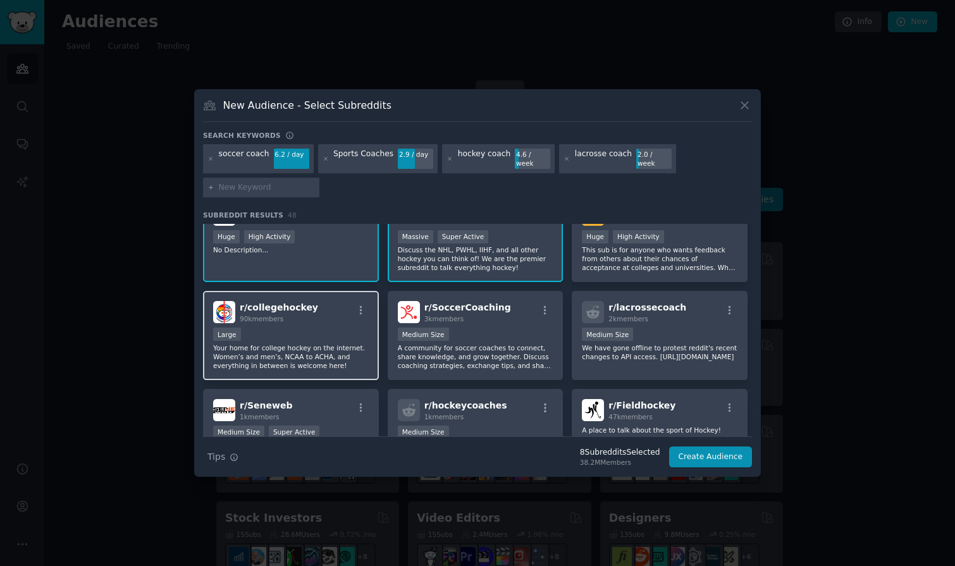
click at [334, 346] on p "Your home for college hockey on the internet. Women’s and men’s, NCAA to ACHA, …" at bounding box center [291, 356] width 156 height 27
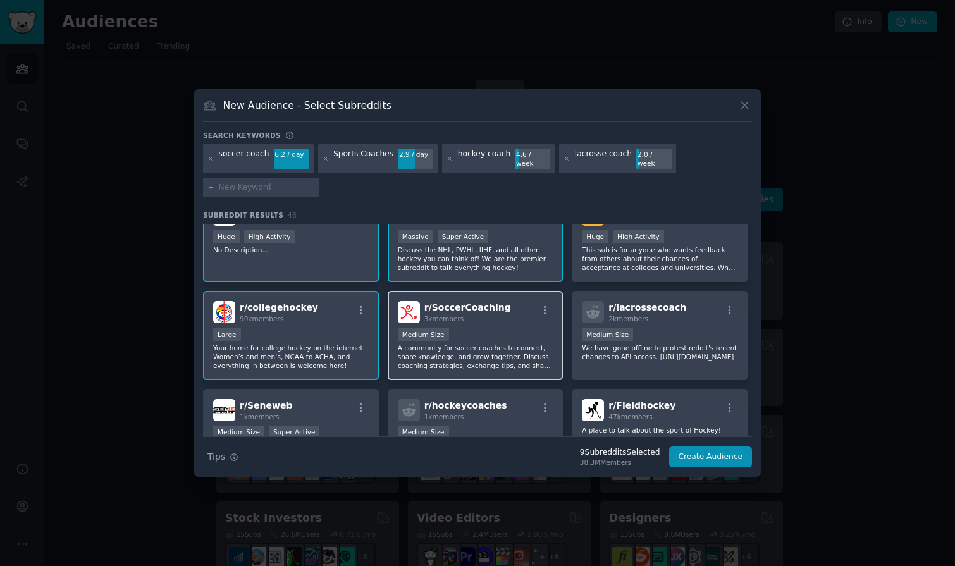
click at [486, 345] on p "A community for soccer coaches to connect, share knowledge, and grow together. …" at bounding box center [476, 356] width 156 height 27
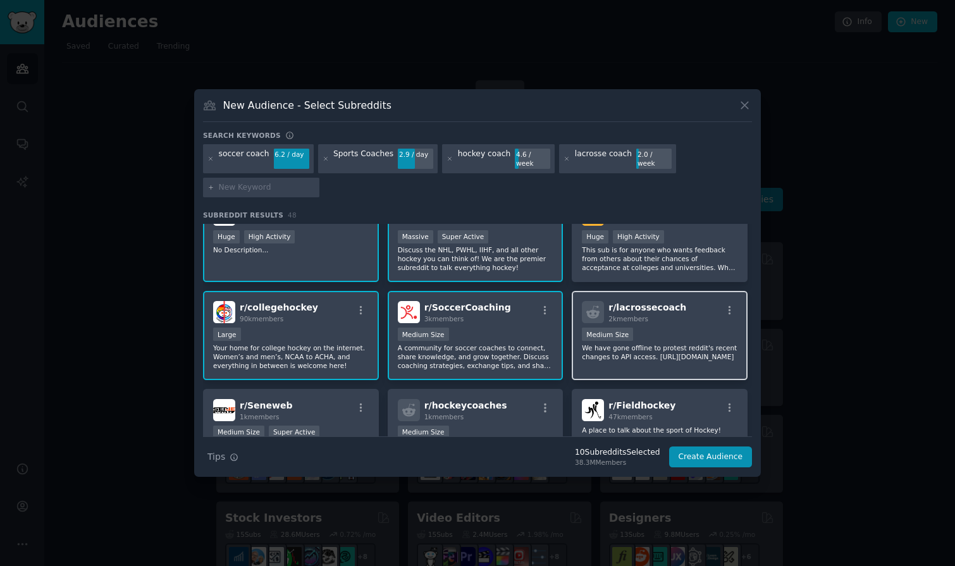
click at [697, 345] on p "We have gone offline to protest reddit's recent changes to API access. [URL][DO…" at bounding box center [660, 352] width 156 height 18
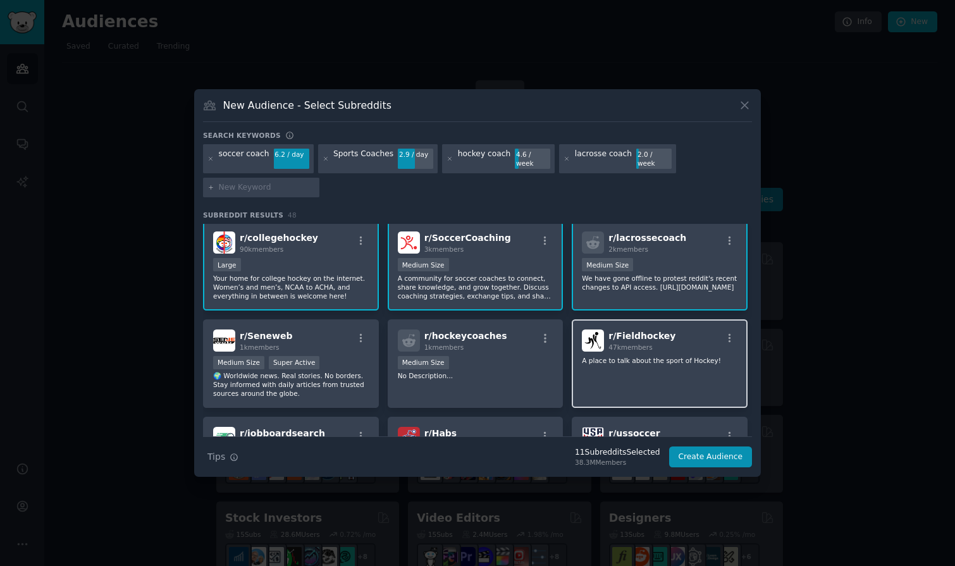
scroll to position [206, 0]
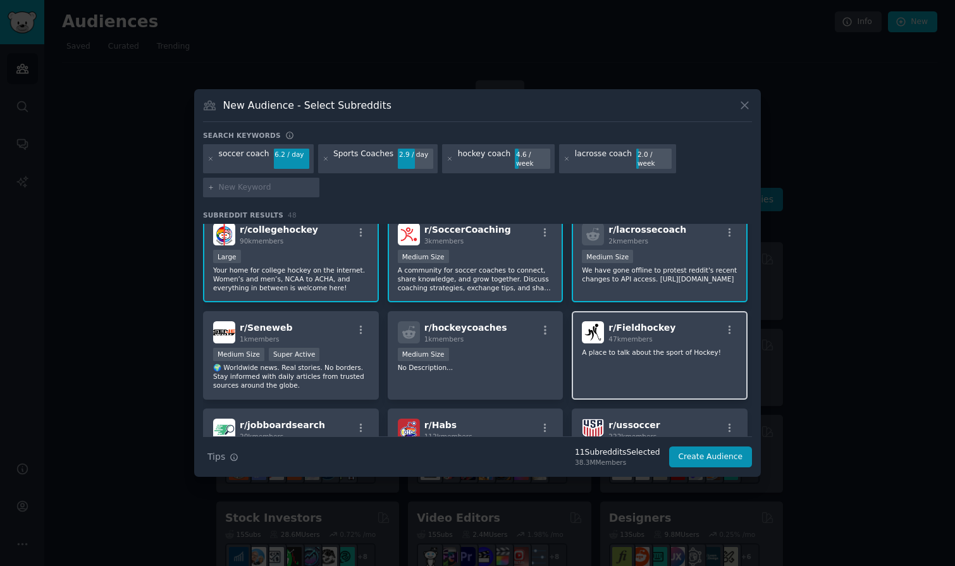
click at [699, 355] on div "r/ Fieldhockey 47k members A place to talk about the sport of Hockey!" at bounding box center [660, 355] width 176 height 89
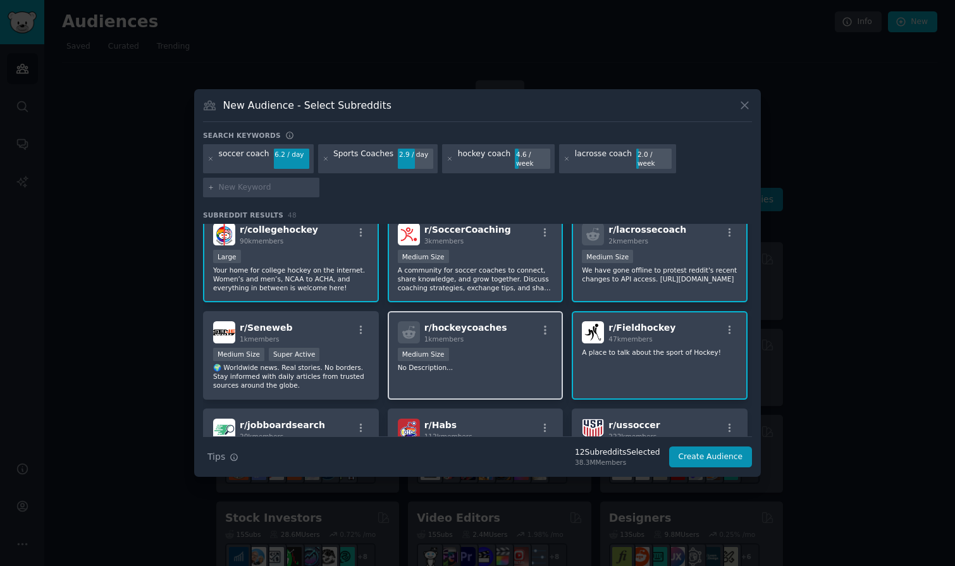
click at [491, 364] on p "No Description..." at bounding box center [476, 367] width 156 height 9
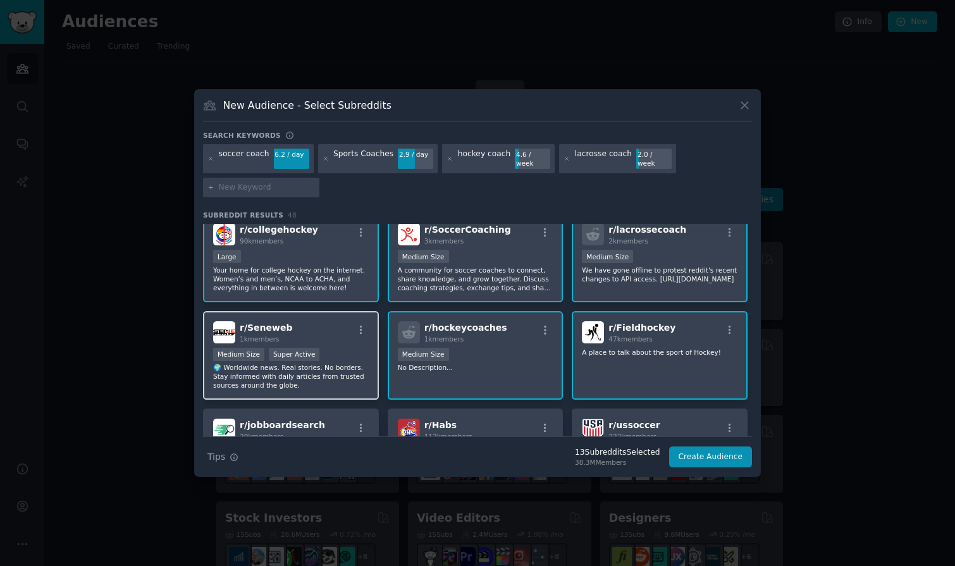
scroll to position [409, 0]
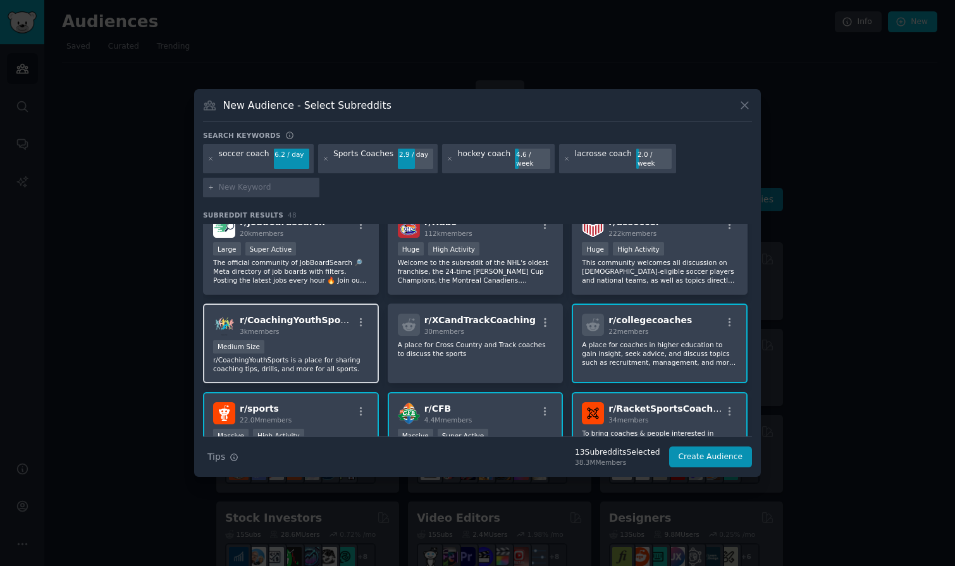
click at [333, 355] on p "r/CoachingYouthSports is a place for sharing coaching tips, drills, and more fo…" at bounding box center [291, 364] width 156 height 18
click at [702, 348] on p "A place for coaches in higher education to gain insight, seek advice, and discu…" at bounding box center [660, 353] width 156 height 27
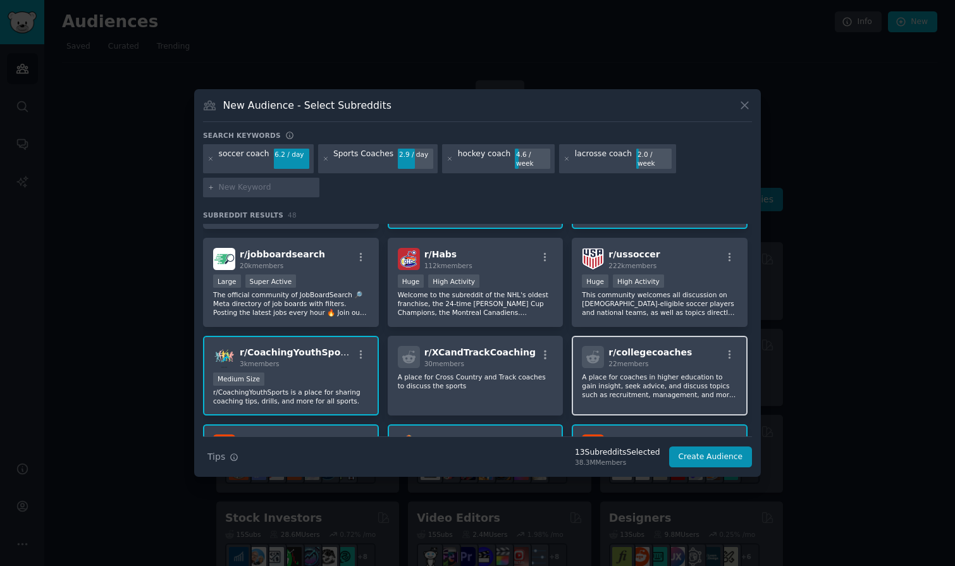
scroll to position [369, 0]
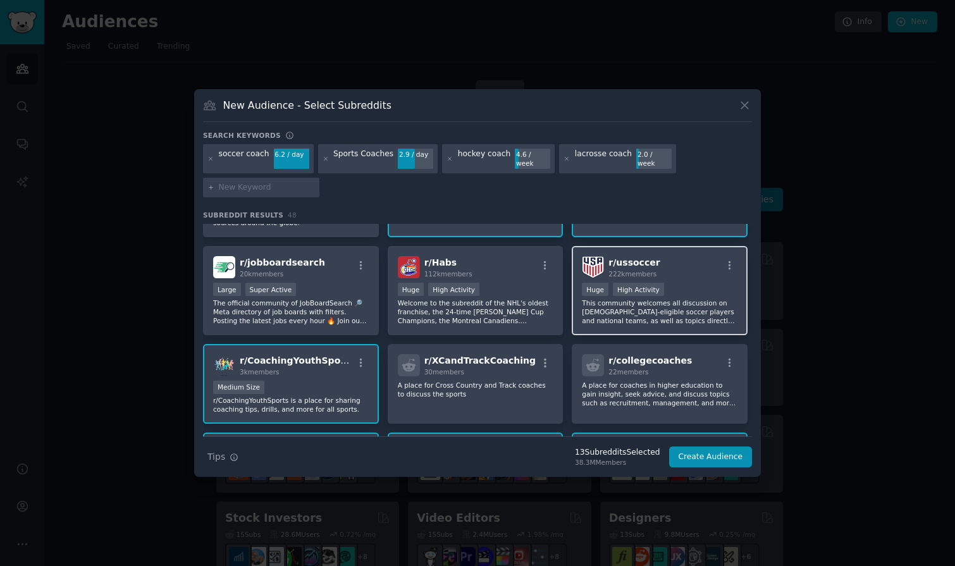
click at [692, 307] on p "This community welcomes all discussion on [DEMOGRAPHIC_DATA]-eligible soccer pl…" at bounding box center [660, 311] width 156 height 27
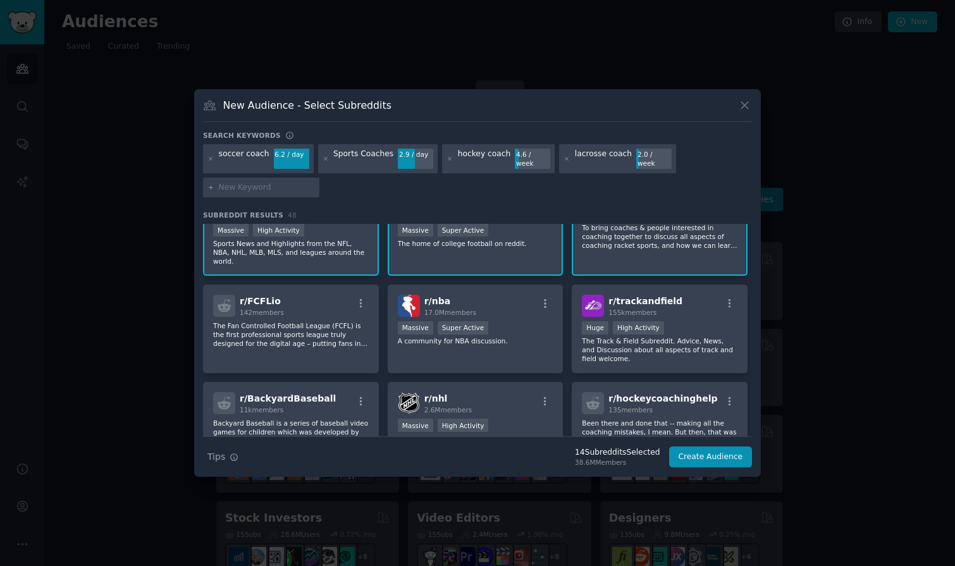
scroll to position [687, 0]
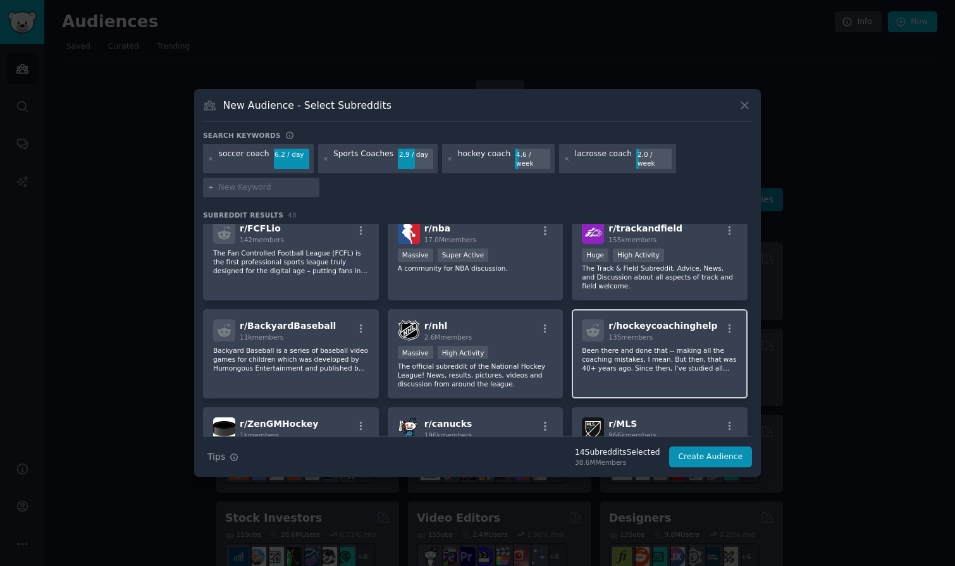
click at [687, 354] on p "Been there and done that -- making all the coaching mistakes, I mean. But then,…" at bounding box center [660, 359] width 156 height 27
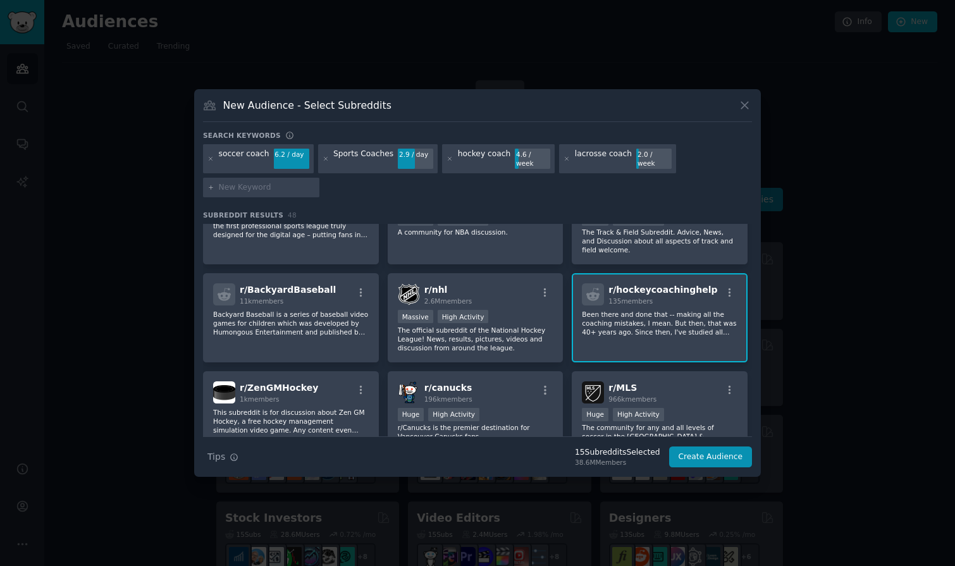
scroll to position [754, 0]
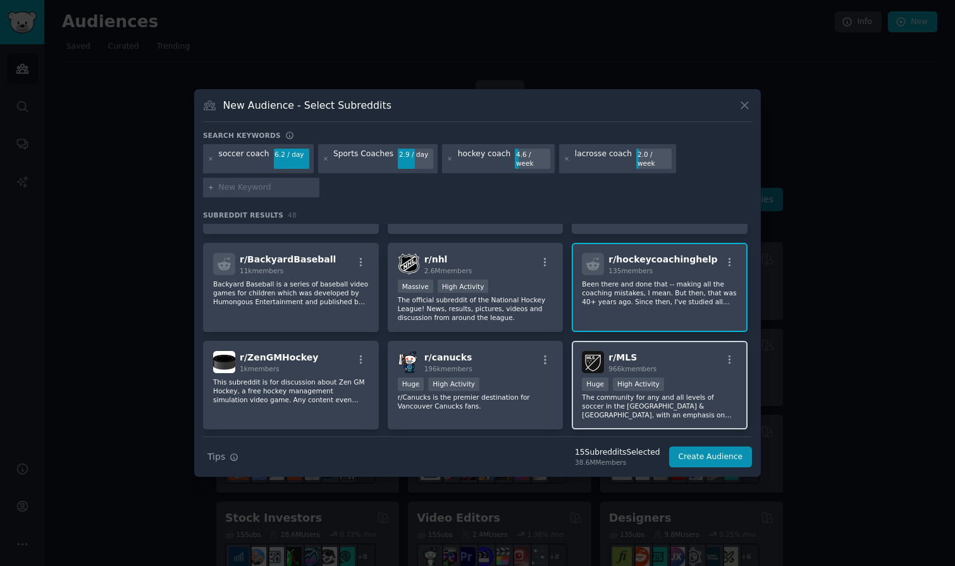
click at [702, 393] on p "The community for any and all levels of soccer in the [GEOGRAPHIC_DATA] & [GEOG…" at bounding box center [660, 406] width 156 height 27
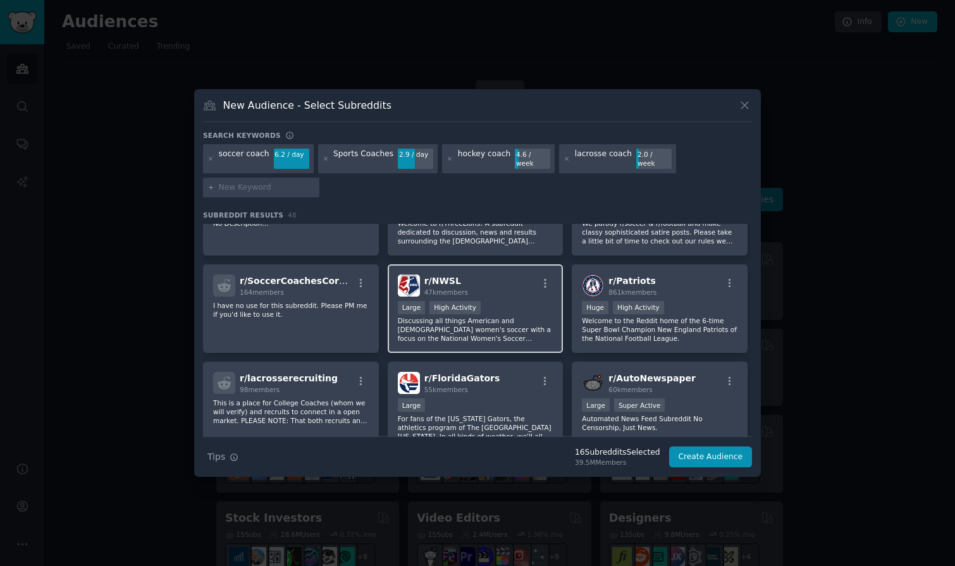
scroll to position [1067, 0]
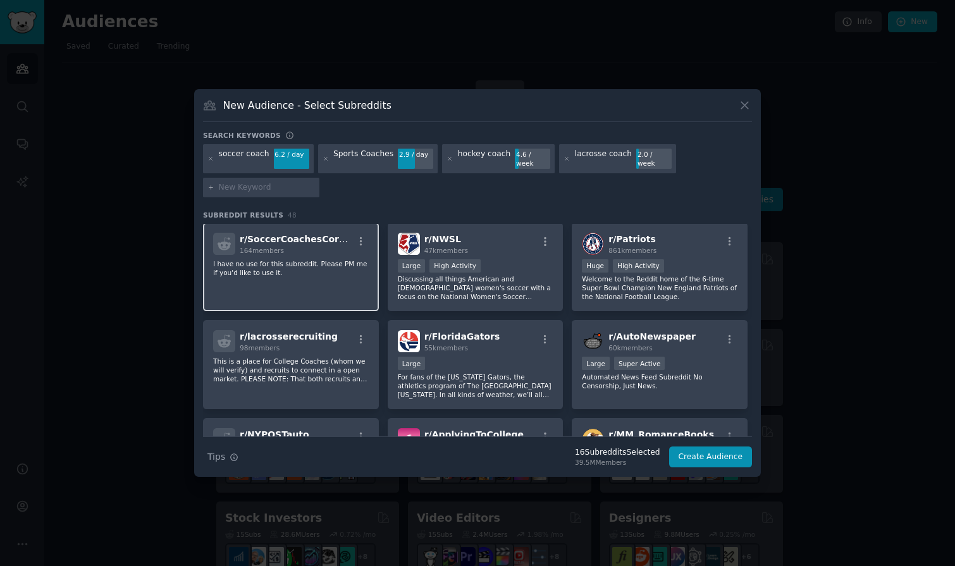
click at [319, 273] on div "r/ SoccerCoachesCorner 164 members I have no use for this subreddit. Please PM …" at bounding box center [291, 267] width 176 height 89
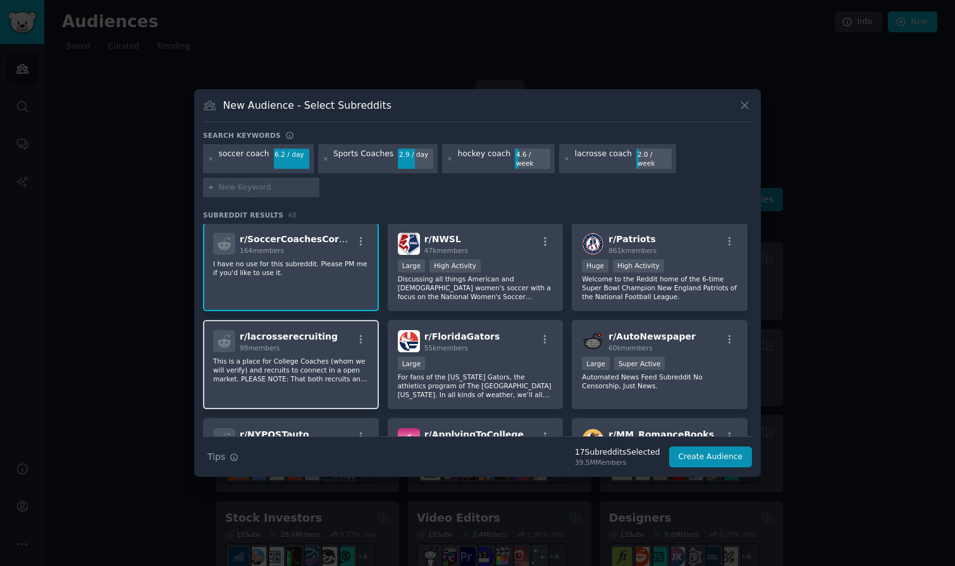
click at [314, 376] on div "r/ lacrosserecruiting 98 members This is a place for College Coaches (whom we w…" at bounding box center [291, 364] width 176 height 89
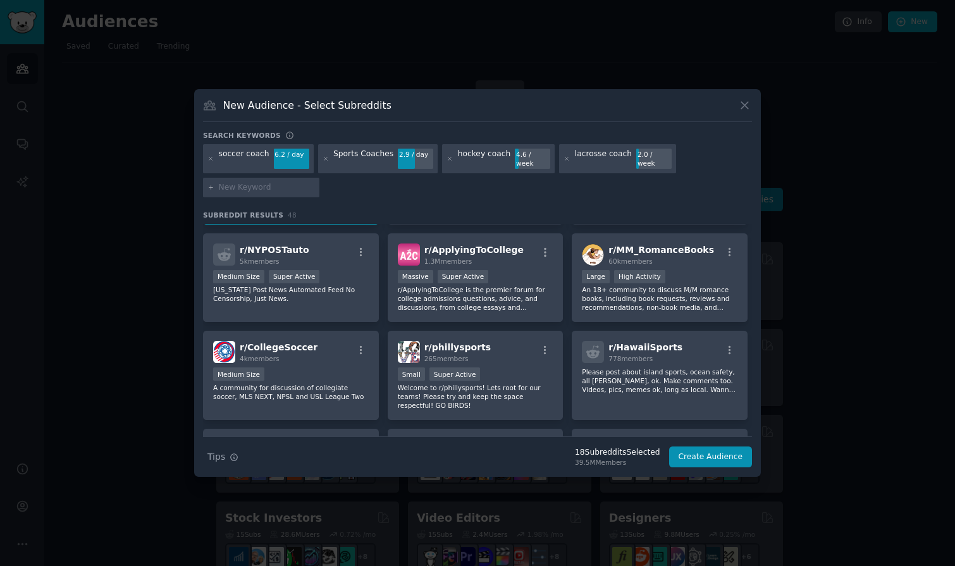
scroll to position [1260, 0]
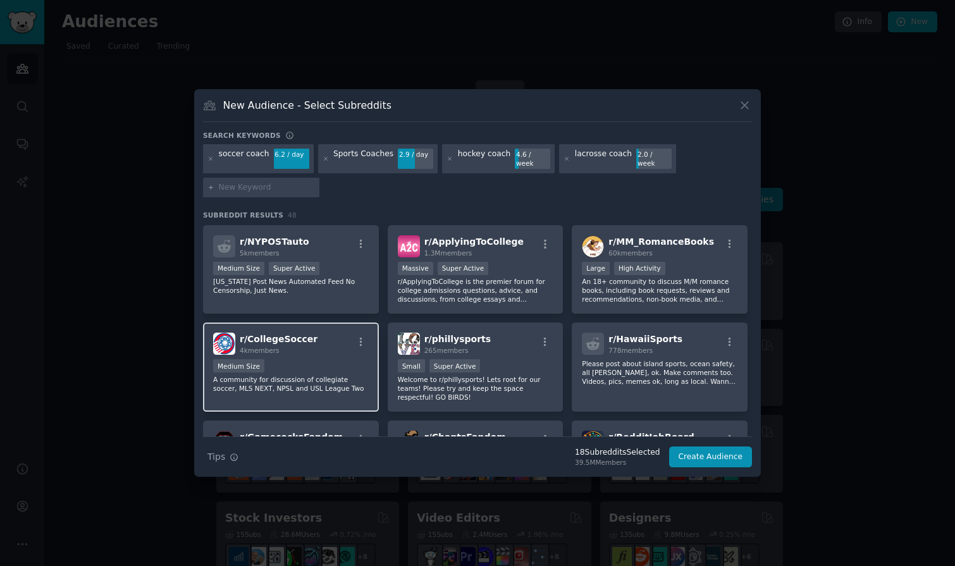
click at [333, 375] on p "A community for discussion of collegiate soccer, MLS NEXT, NPSL and USL League …" at bounding box center [291, 384] width 156 height 18
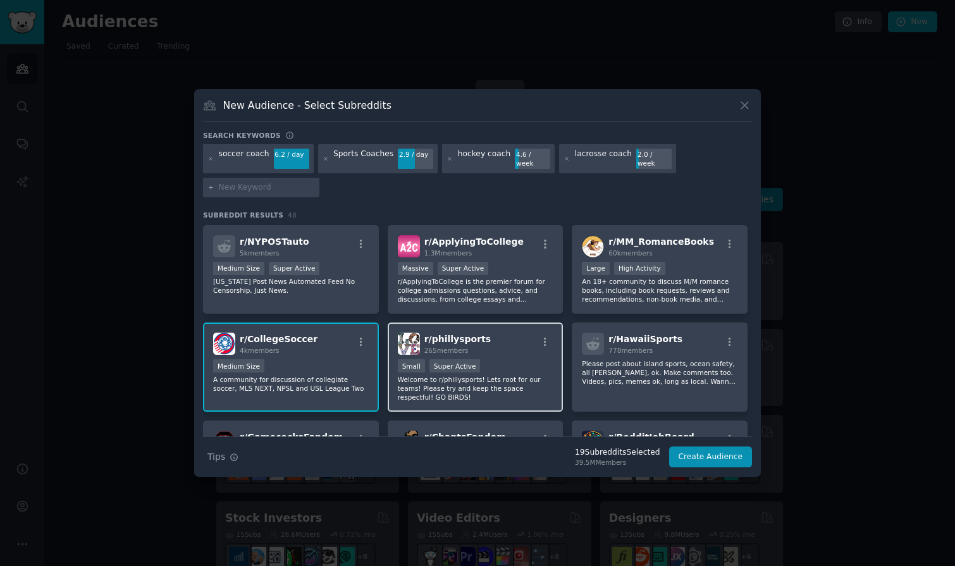
click at [520, 375] on p "Welcome to r/phillysports! Lets root for our teams! Please try and keep the spa…" at bounding box center [476, 388] width 156 height 27
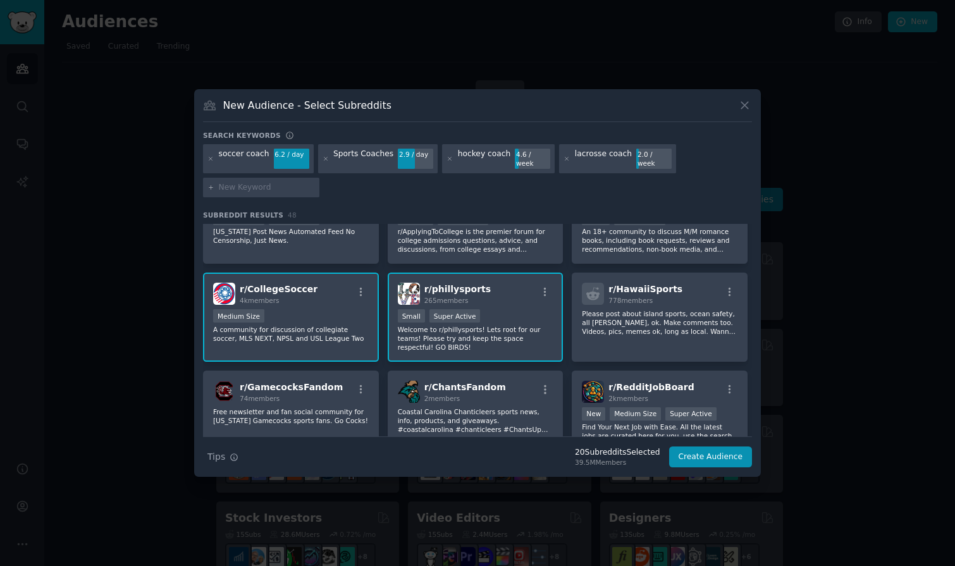
scroll to position [1368, 0]
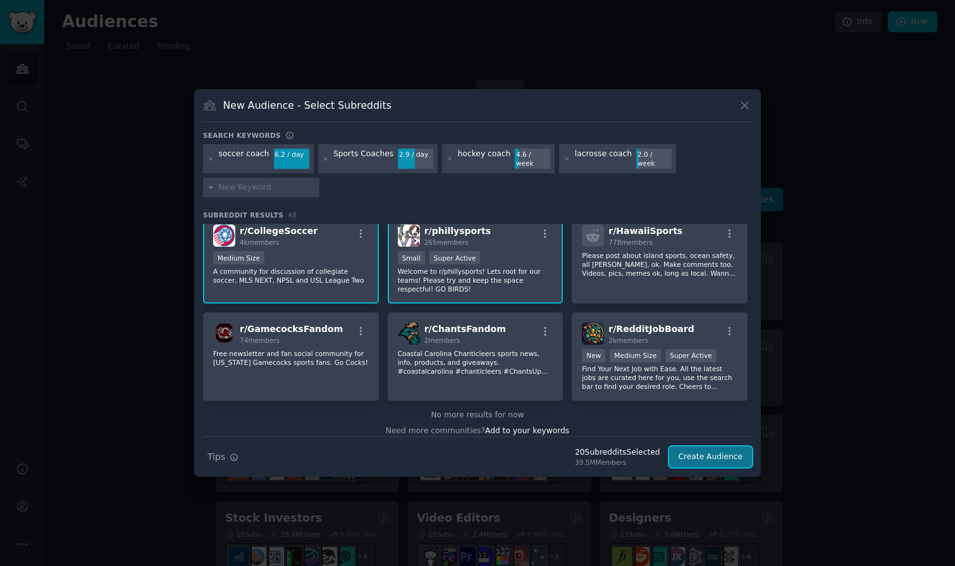
click at [709, 454] on button "Create Audience" at bounding box center [710, 456] width 83 height 21
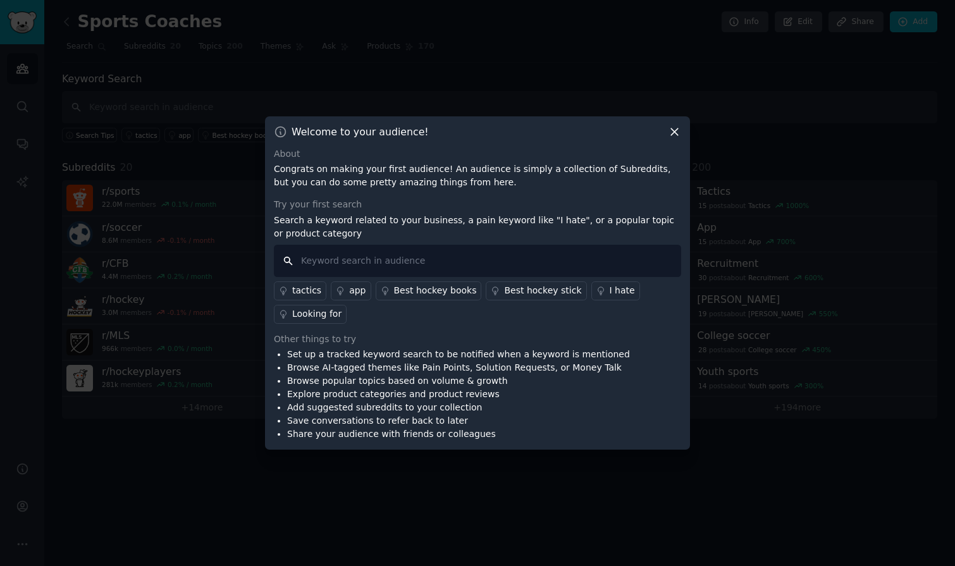
click at [365, 264] on input "text" at bounding box center [477, 261] width 407 height 32
type input "i hate"
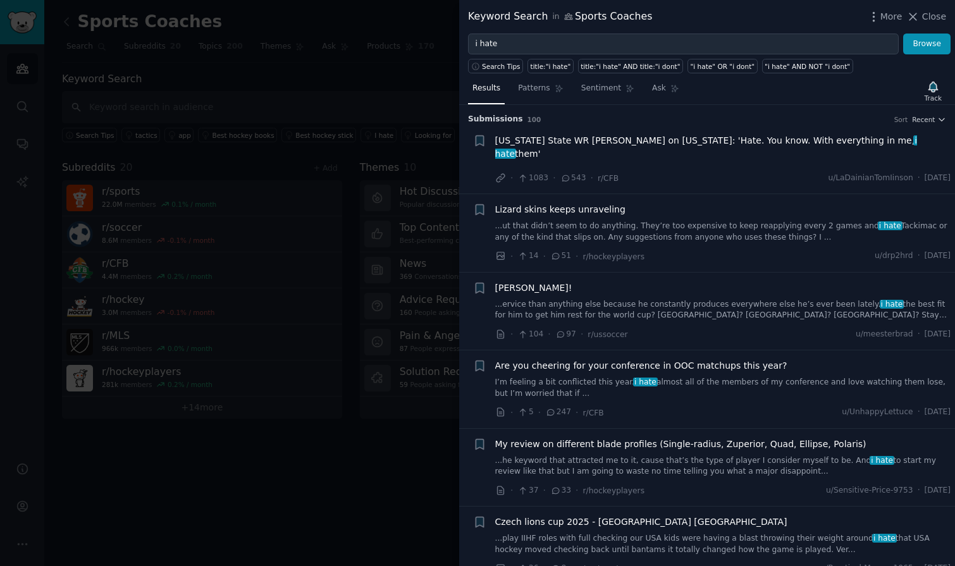
scroll to position [219, 0]
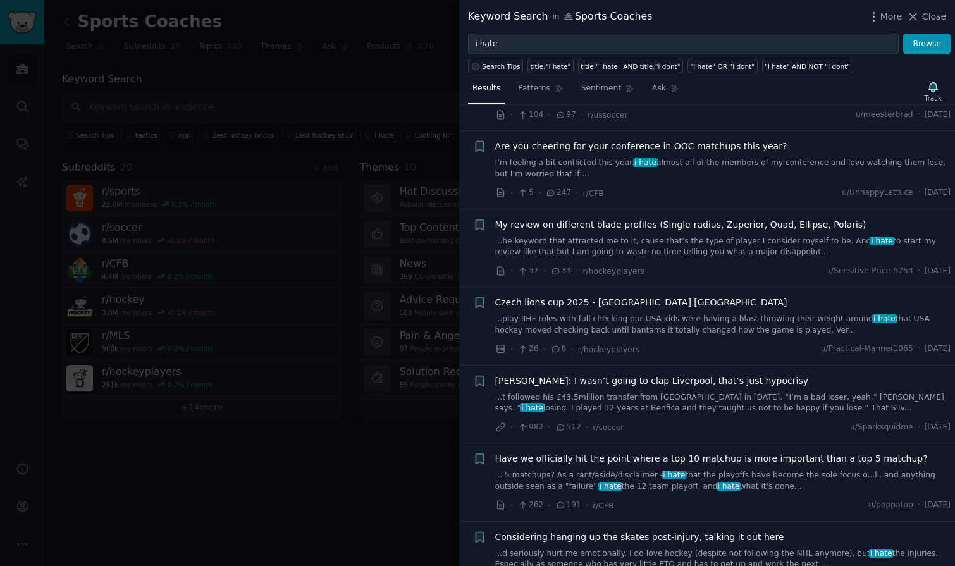
click at [30, 25] on div at bounding box center [477, 283] width 955 height 566
